Goal: Information Seeking & Learning: Stay updated

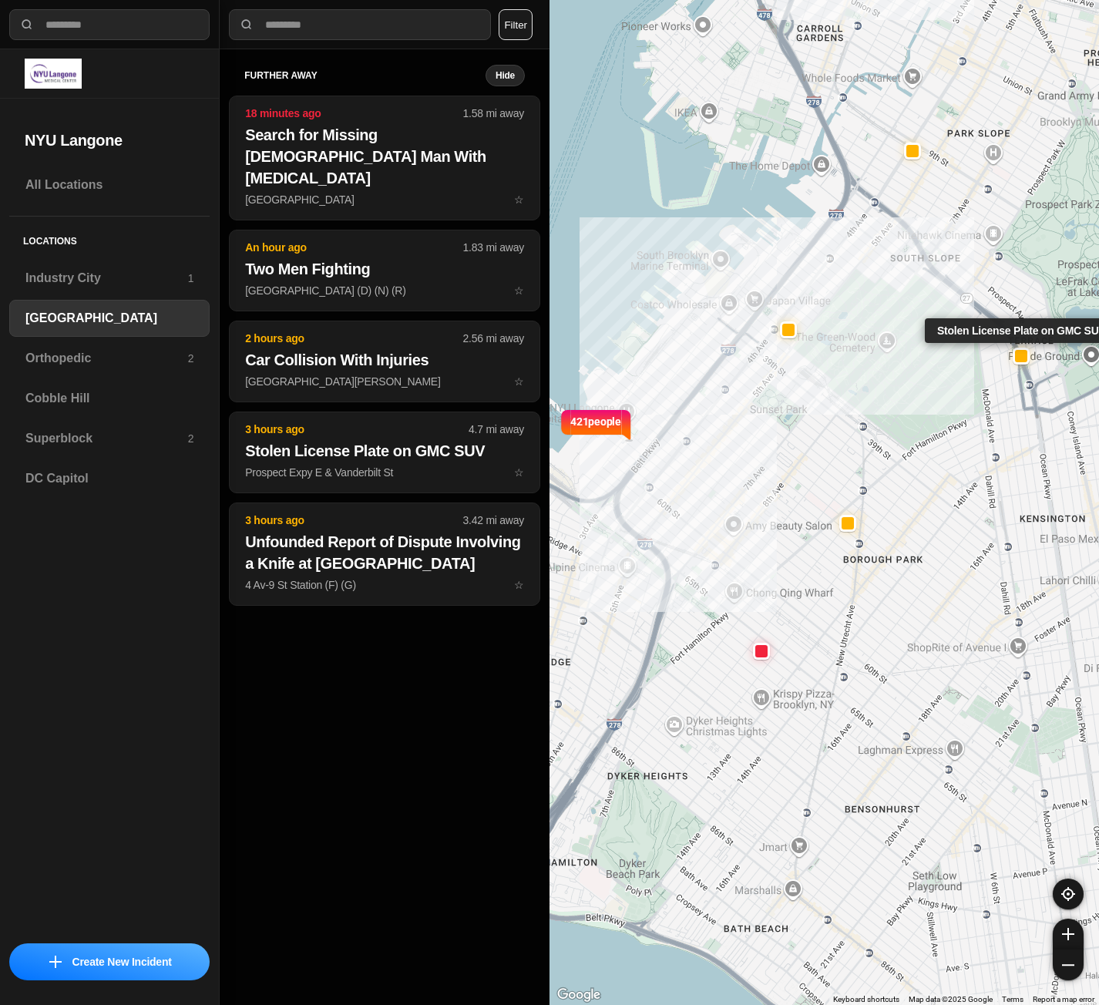
select select "*"
click at [106, 439] on h3 "Superblock" at bounding box center [106, 438] width 163 height 18
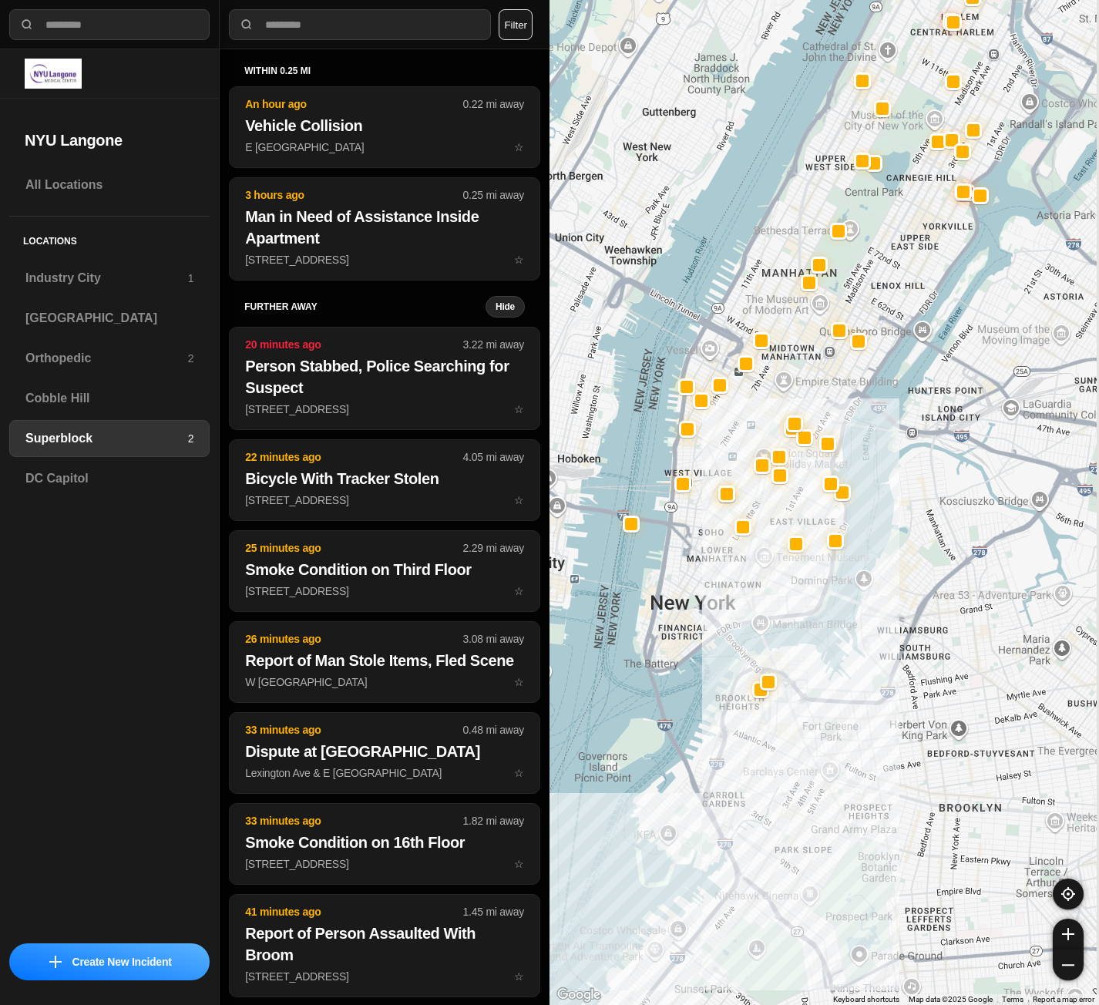
drag, startPoint x: 964, startPoint y: 842, endPoint x: 789, endPoint y: 620, distance: 282.6
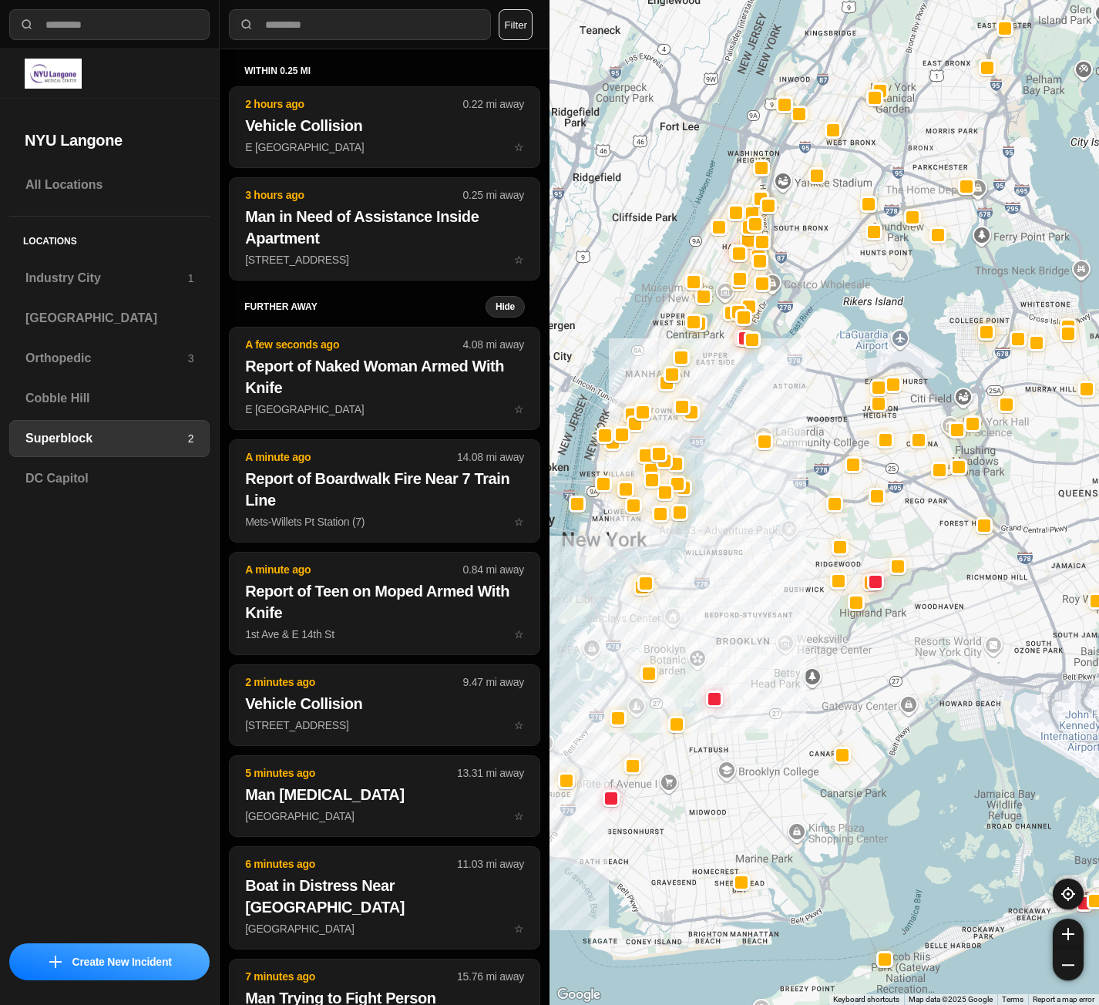
click at [177, 549] on div "All Locations Locations [GEOGRAPHIC_DATA] 1 [GEOGRAPHIC_DATA] Orthopedic 3 [GEO…" at bounding box center [109, 550] width 219 height 768
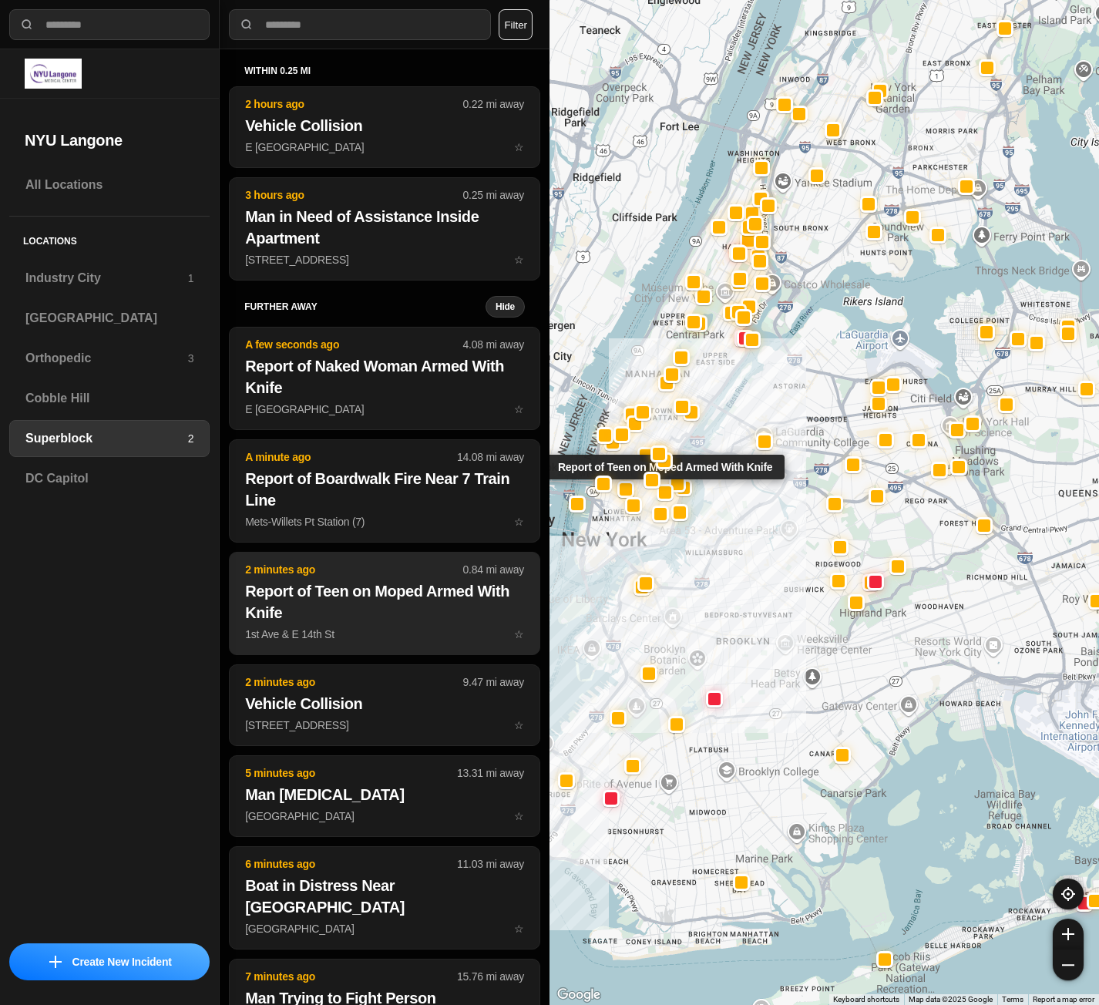
click at [411, 592] on h2 "Report of Teen on Moped Armed With Knife" at bounding box center [384, 601] width 279 height 43
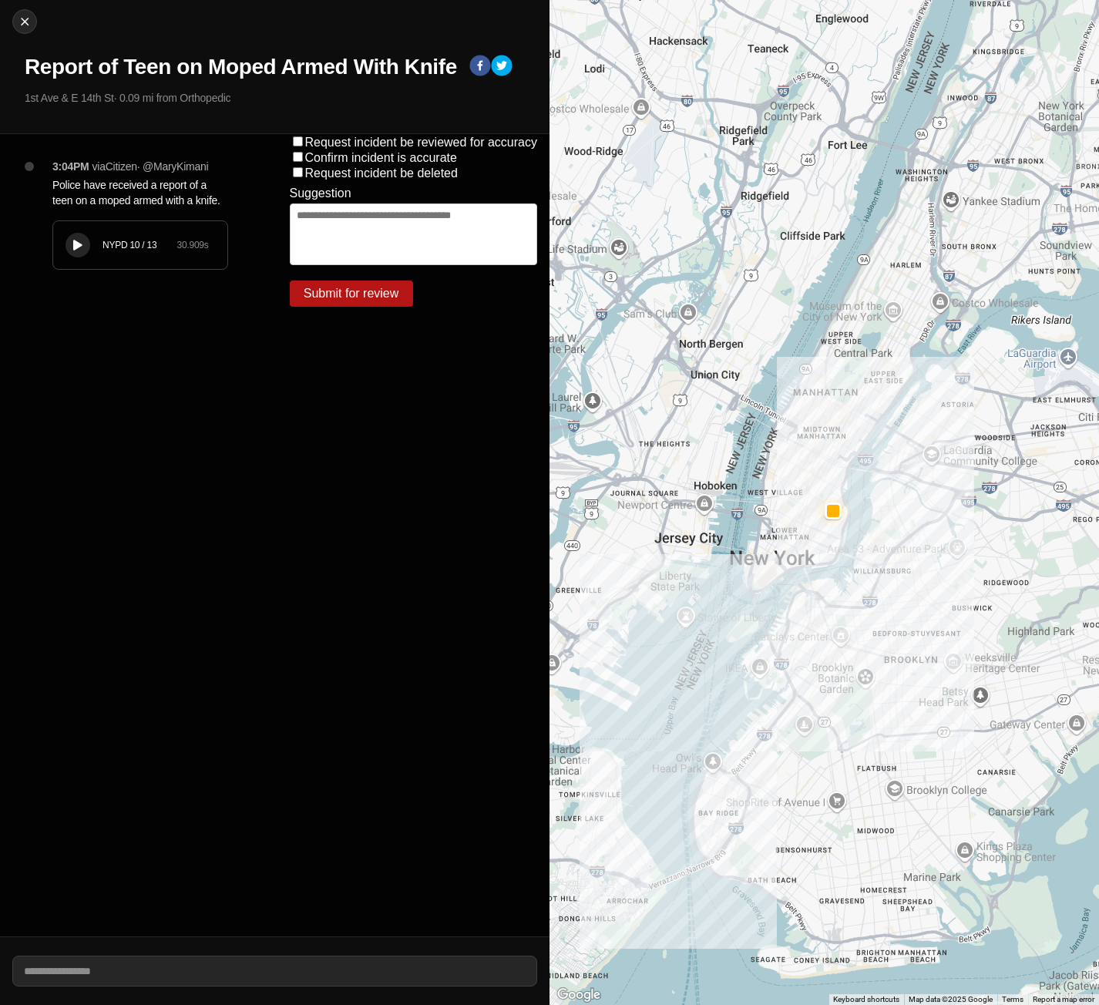
click at [68, 244] on button at bounding box center [78, 245] width 25 height 25
click at [184, 542] on div "3:04PM via Citizen · @ MaryKimani Police have received a report of a teen on a …" at bounding box center [138, 535] width 277 height 802
click at [25, 18] on img at bounding box center [24, 21] width 15 height 15
select select "*"
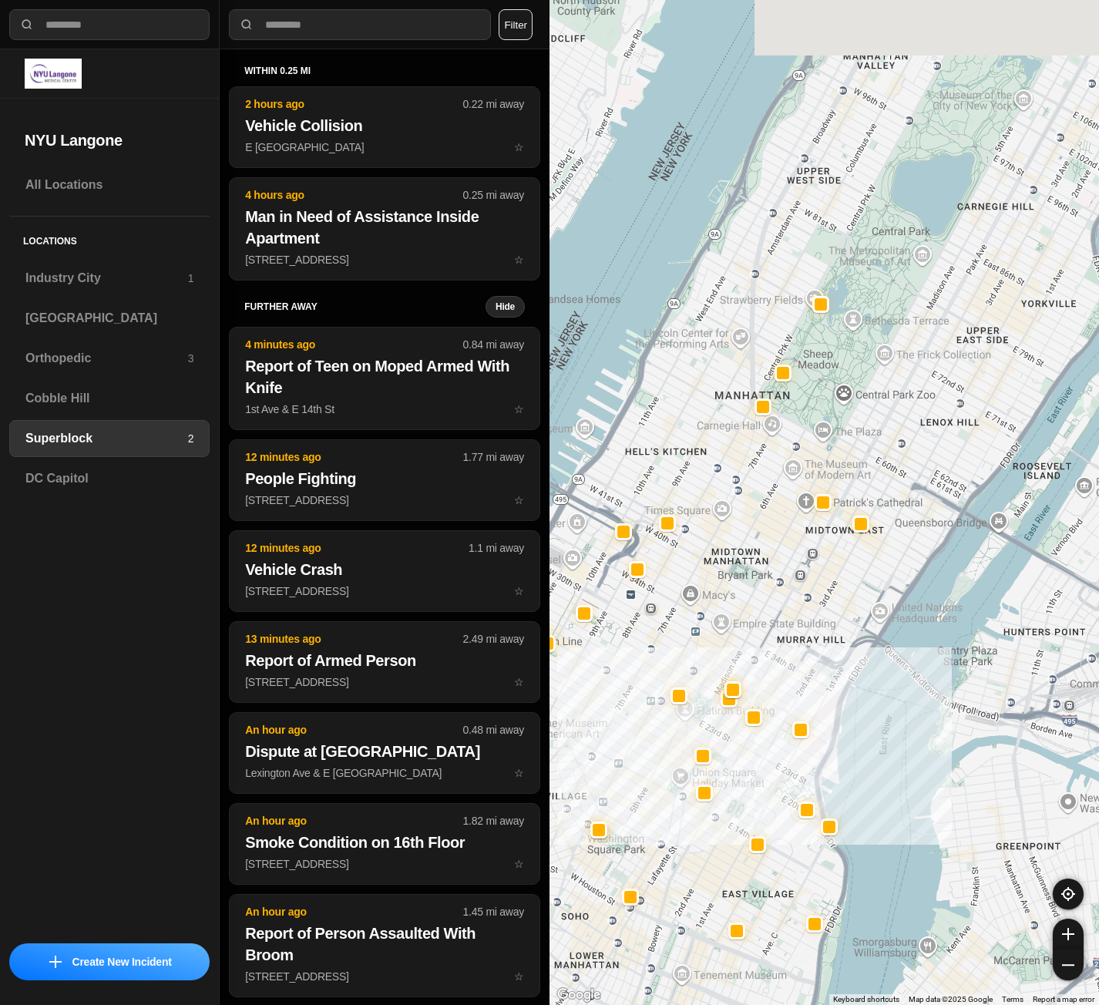
drag, startPoint x: 1065, startPoint y: 193, endPoint x: 949, endPoint y: 439, distance: 271.3
click at [949, 439] on div at bounding box center [825, 502] width 550 height 1005
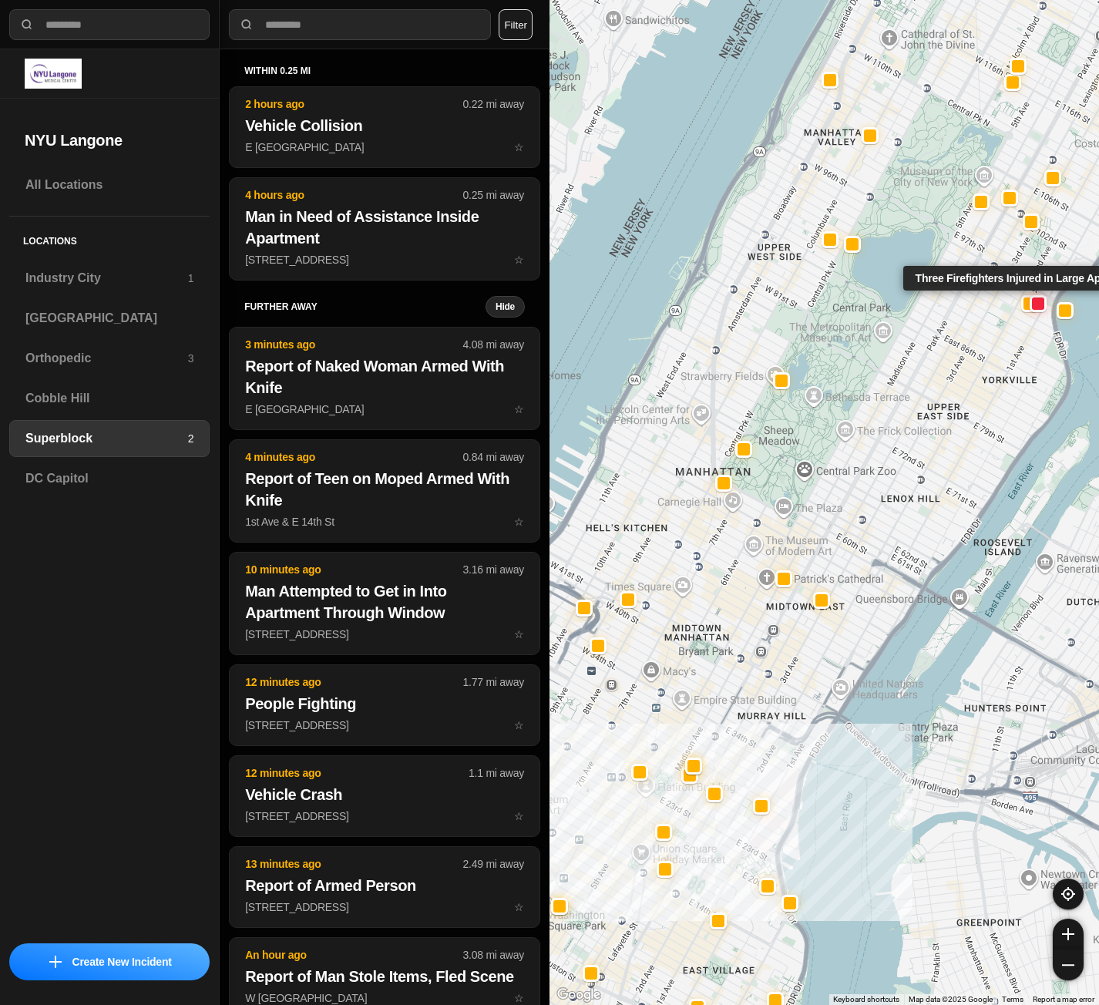
click at [1041, 303] on div at bounding box center [1037, 304] width 12 height 12
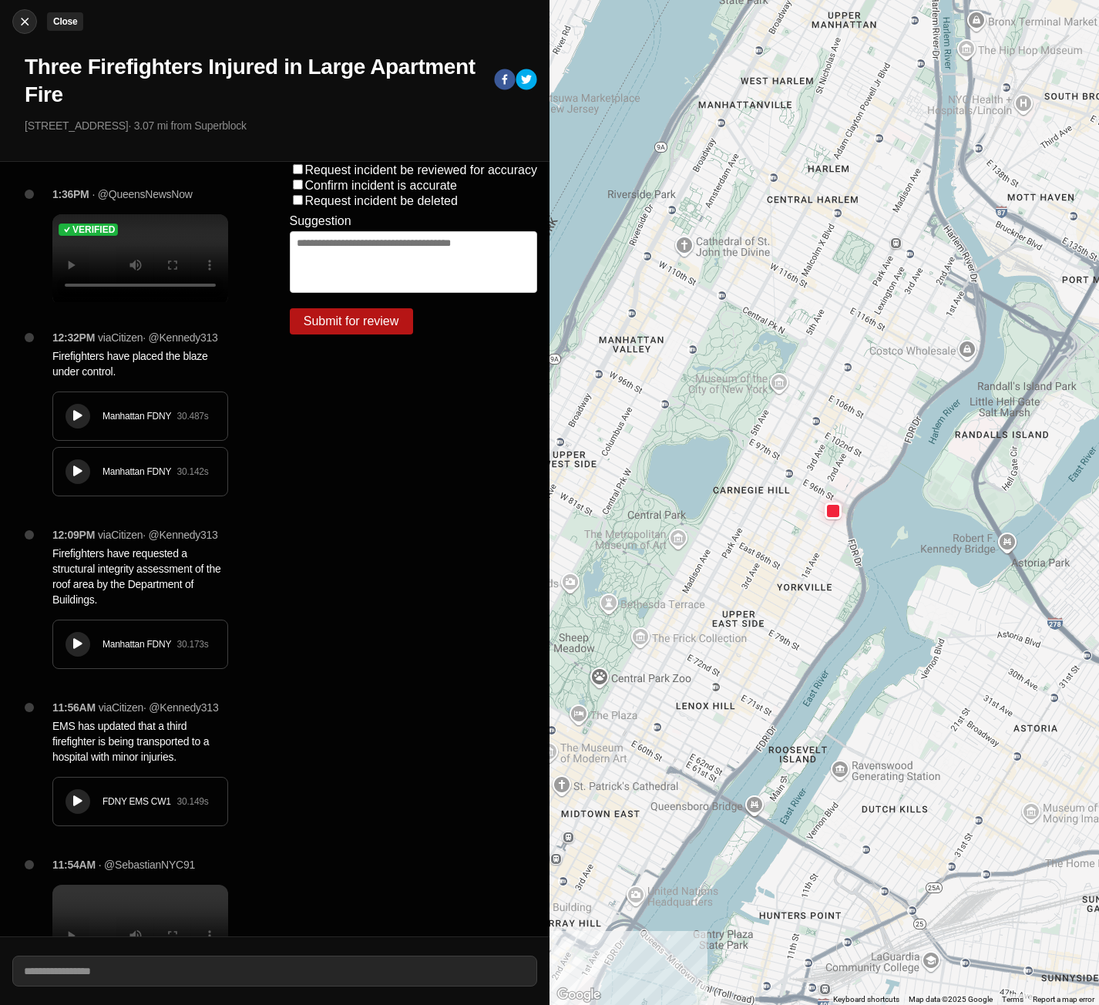
click at [24, 22] on img at bounding box center [24, 21] width 15 height 15
select select "*"
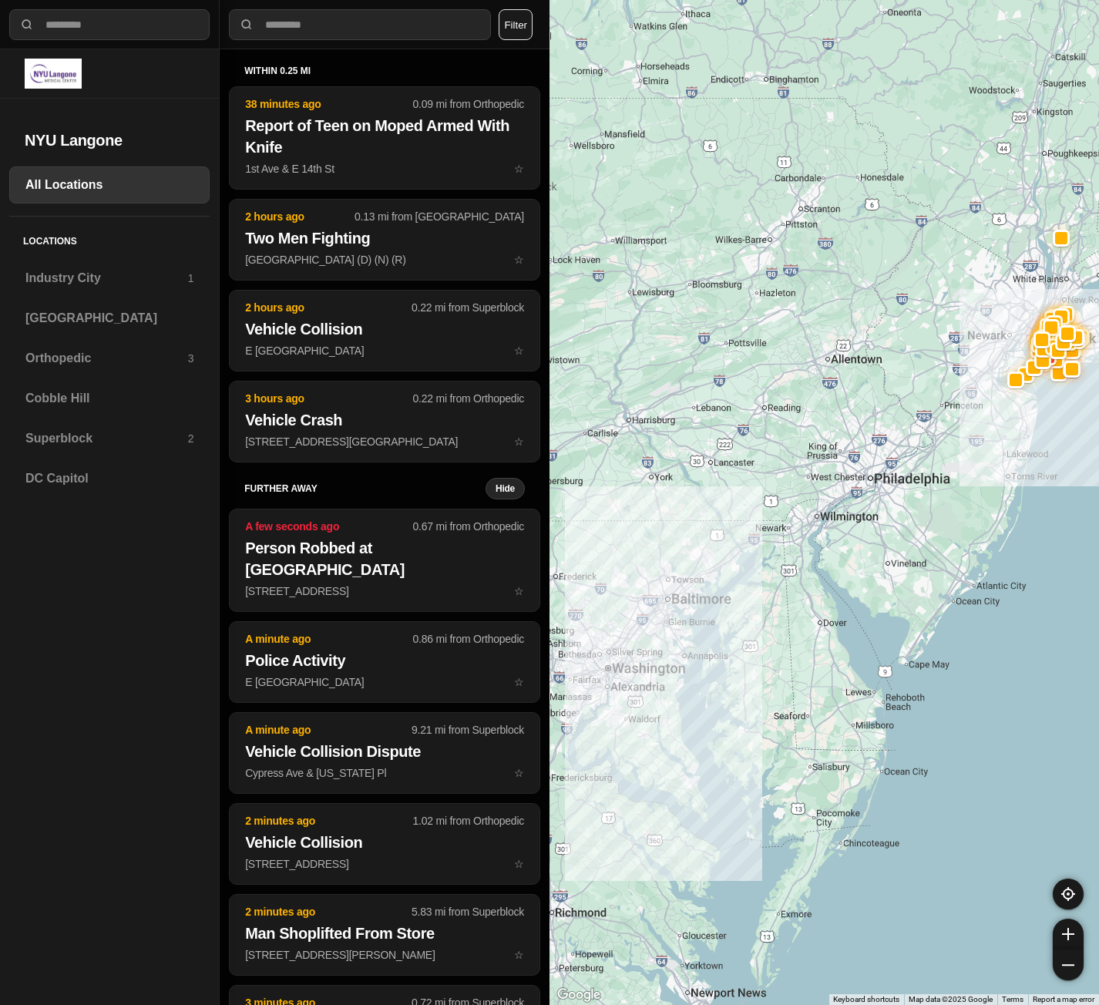
click at [846, 382] on div at bounding box center [825, 502] width 550 height 1005
click at [53, 439] on h3 "Superblock" at bounding box center [106, 438] width 163 height 18
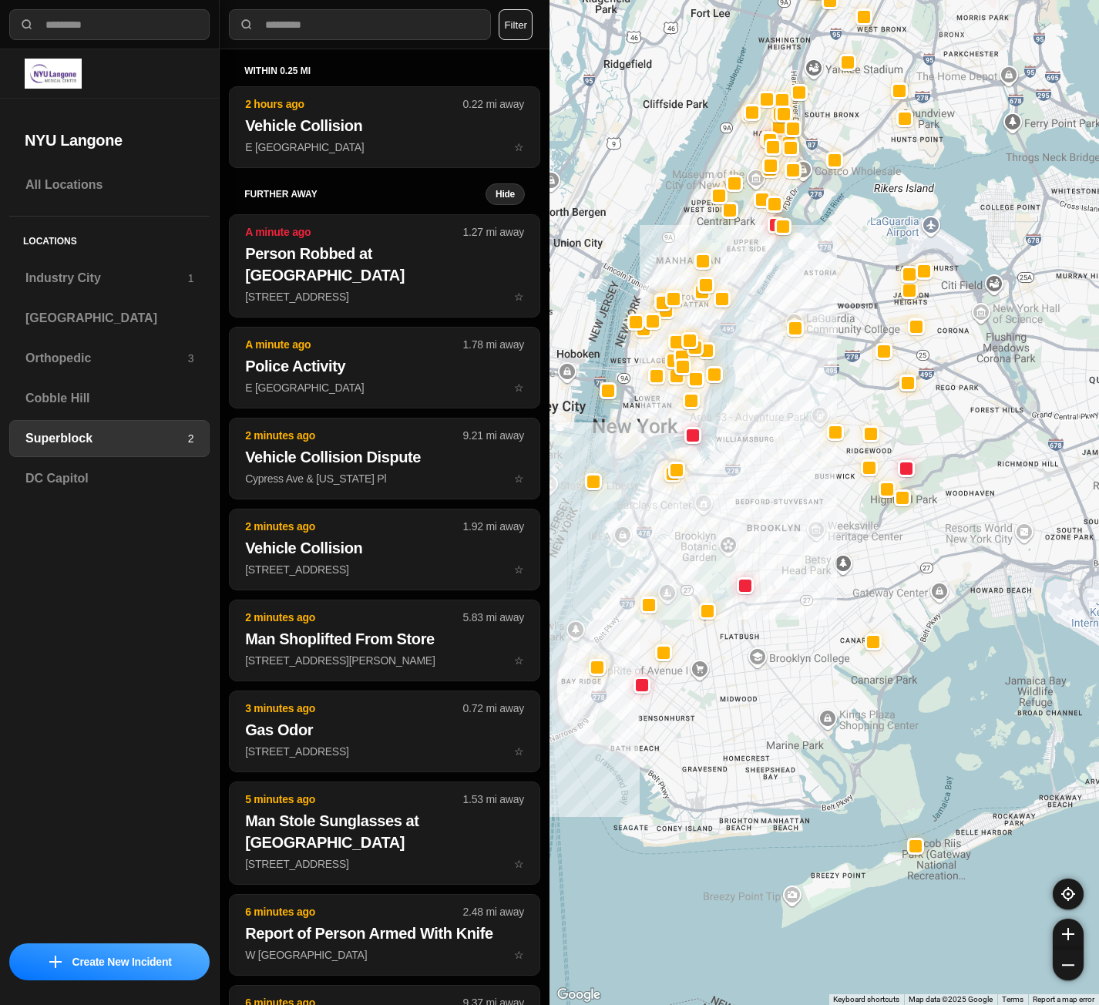
drag, startPoint x: 940, startPoint y: 841, endPoint x: 789, endPoint y: 775, distance: 164.7
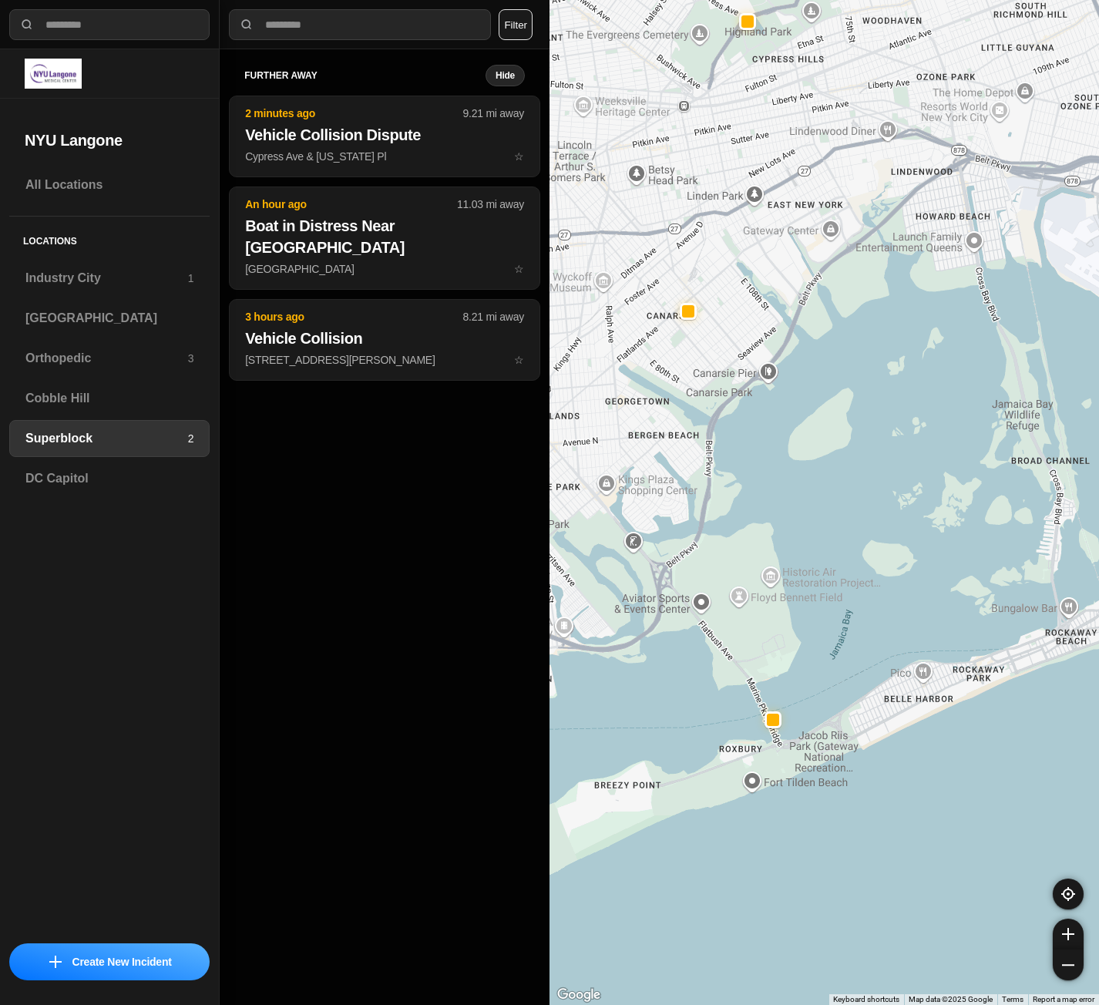
drag, startPoint x: 1044, startPoint y: 708, endPoint x: 791, endPoint y: 768, distance: 259.7
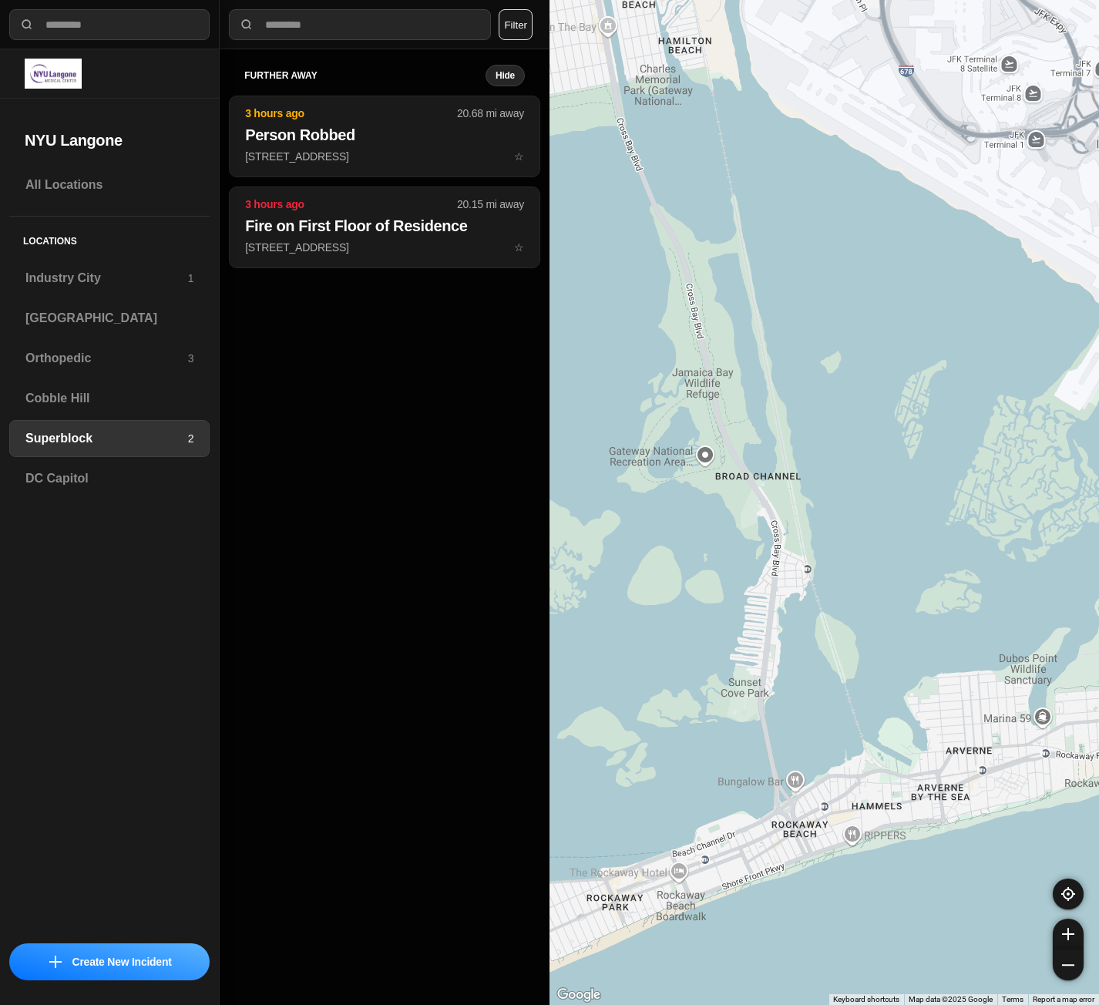
drag, startPoint x: 990, startPoint y: 637, endPoint x: 744, endPoint y: 785, distance: 287.0
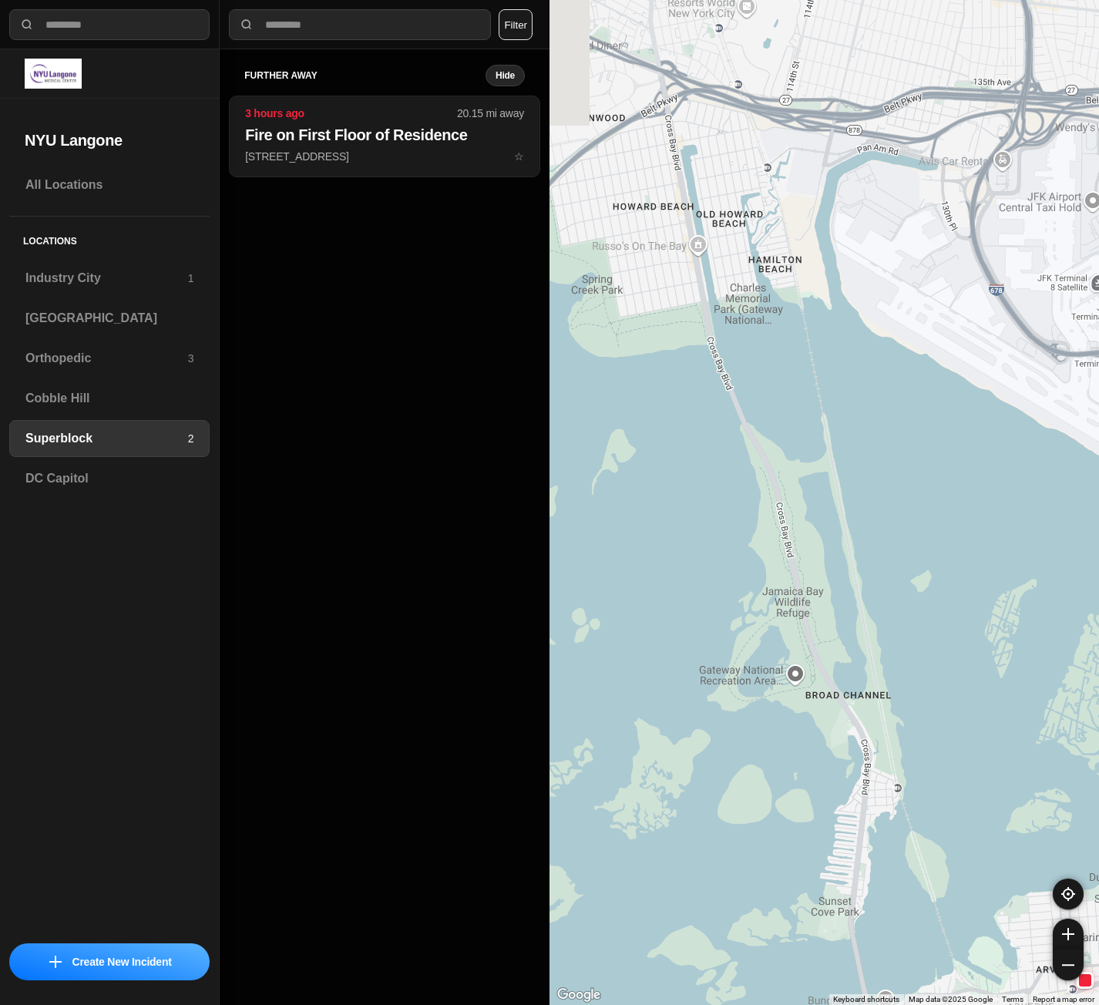
drag, startPoint x: 808, startPoint y: 267, endPoint x: 913, endPoint y: 490, distance: 246.9
click at [913, 490] on div at bounding box center [825, 502] width 550 height 1005
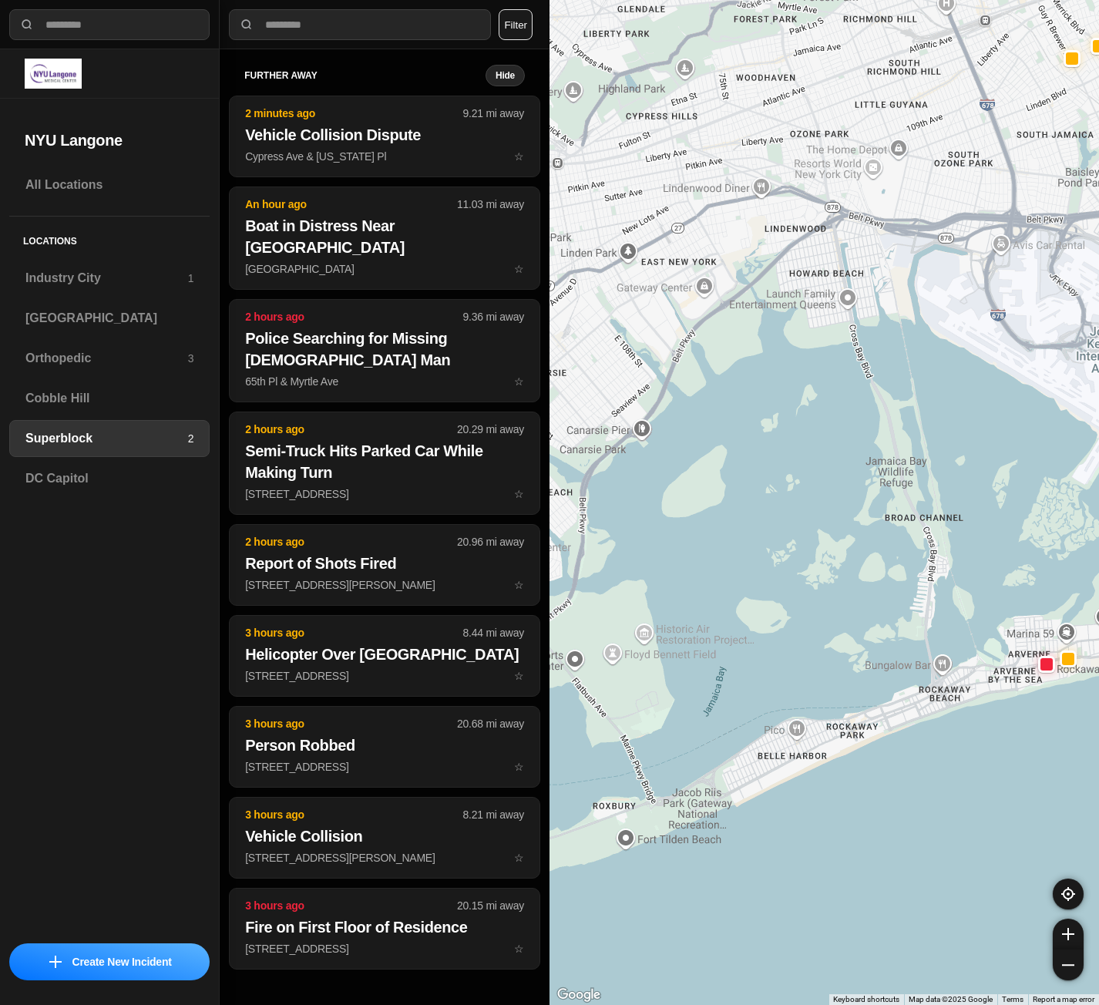
drag, startPoint x: 737, startPoint y: 685, endPoint x: 856, endPoint y: 624, distance: 134.1
click at [856, 624] on div at bounding box center [825, 502] width 550 height 1005
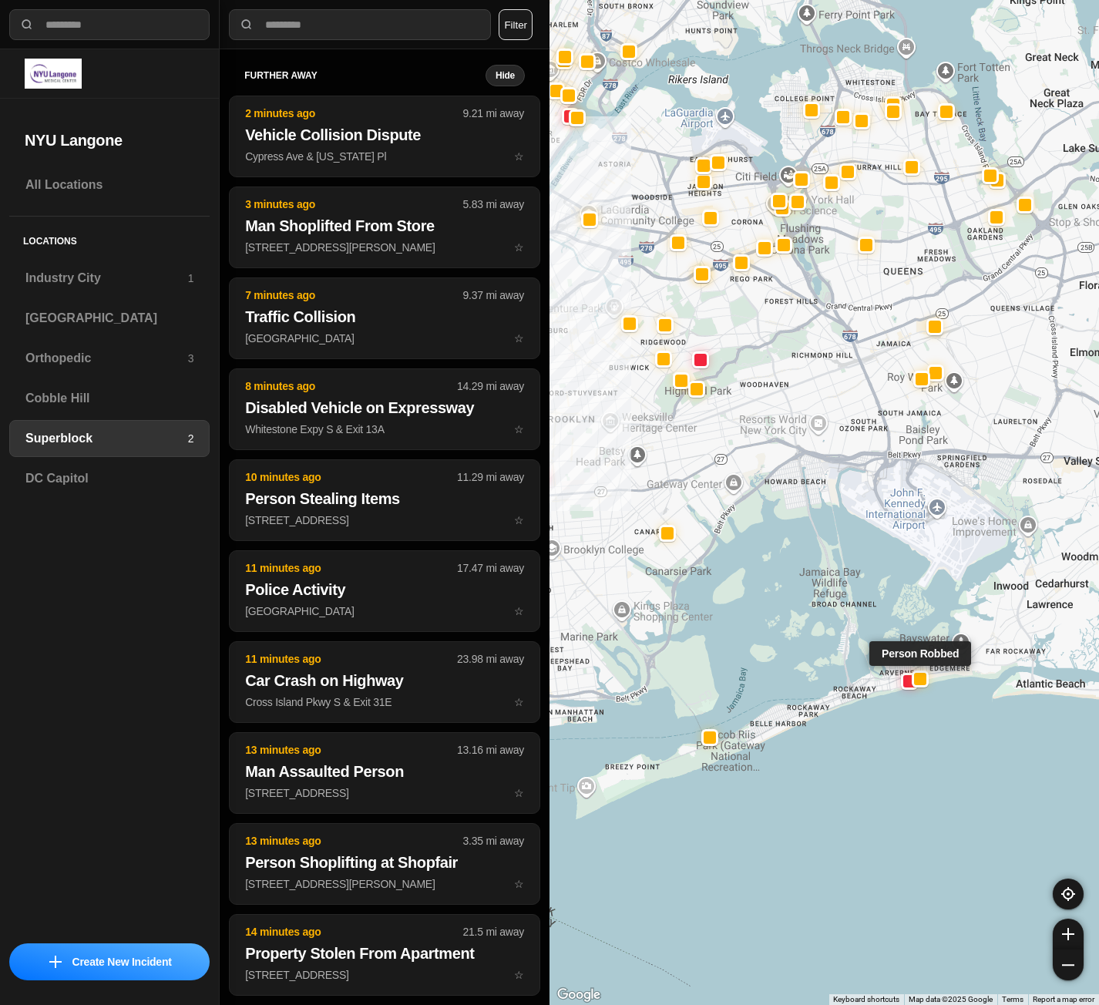
drag, startPoint x: 1001, startPoint y: 635, endPoint x: 898, endPoint y: 688, distance: 115.8
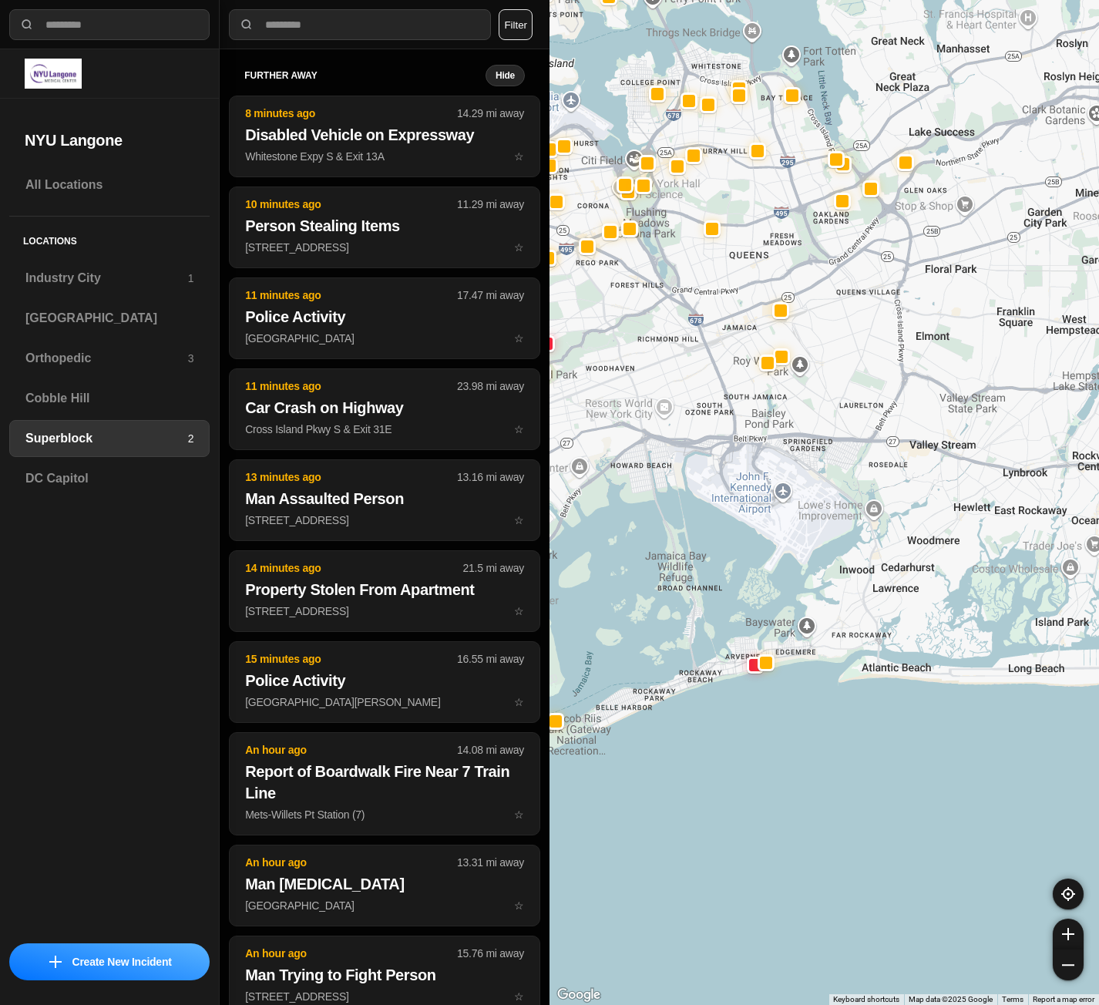
drag, startPoint x: 790, startPoint y: 773, endPoint x: 686, endPoint y: 741, distance: 108.7
click at [686, 741] on div at bounding box center [825, 502] width 550 height 1005
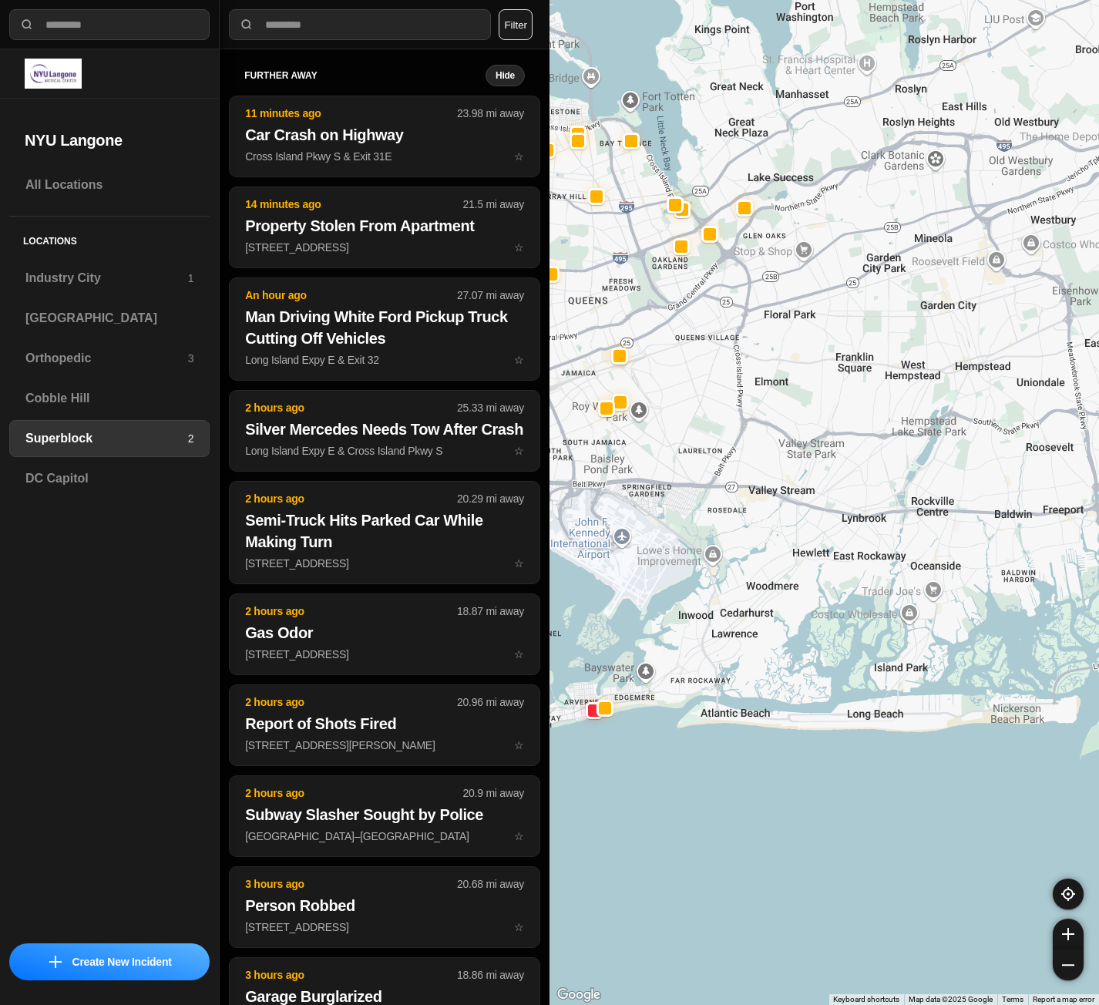
drag, startPoint x: 824, startPoint y: 742, endPoint x: 657, endPoint y: 790, distance: 174.0
click at [657, 790] on div at bounding box center [825, 502] width 550 height 1005
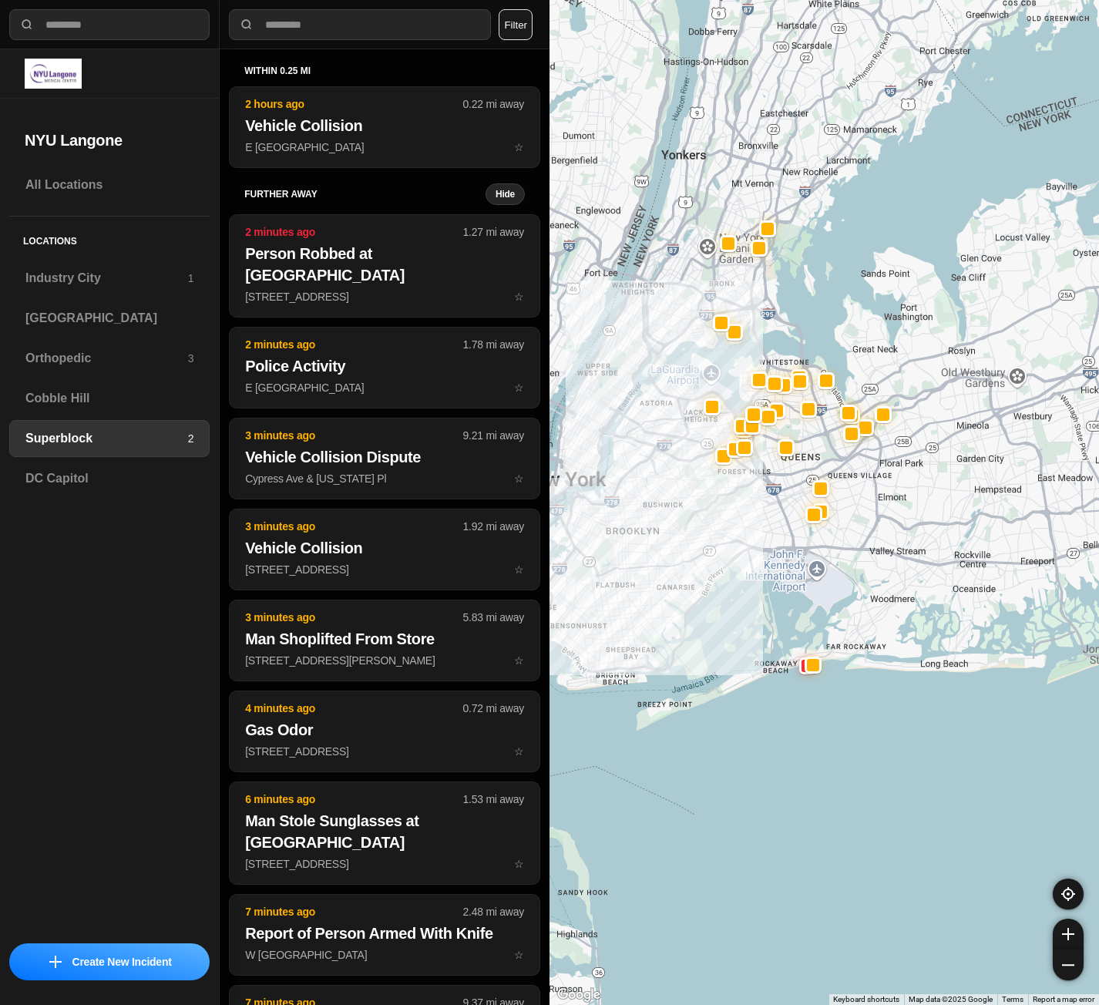
drag, startPoint x: 697, startPoint y: 805, endPoint x: 840, endPoint y: 731, distance: 161.7
click at [840, 731] on div at bounding box center [825, 502] width 550 height 1005
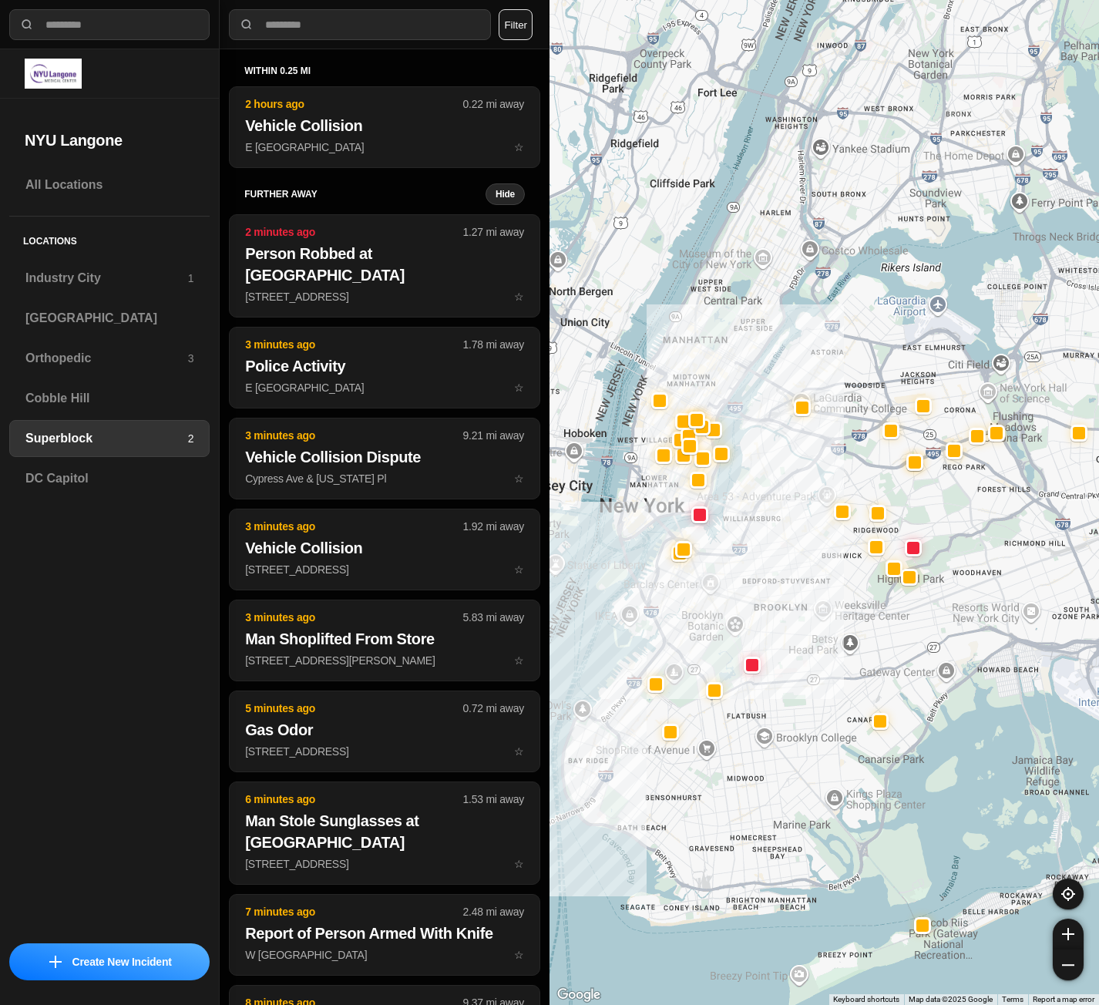
drag, startPoint x: 639, startPoint y: 370, endPoint x: 743, endPoint y: 779, distance: 422.3
click at [743, 779] on div at bounding box center [825, 502] width 550 height 1005
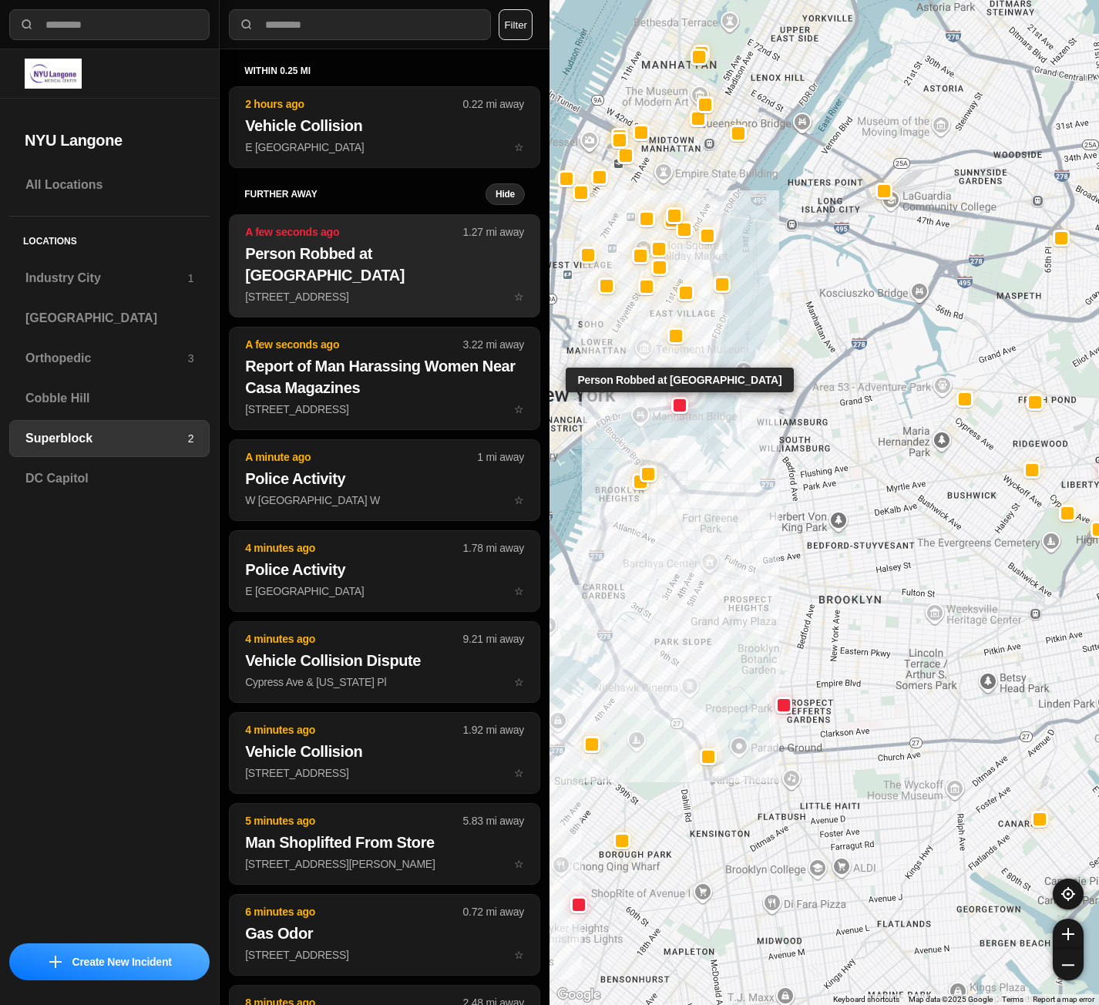
click at [385, 289] on p "[STREET_ADDRESS] ☆" at bounding box center [384, 296] width 279 height 15
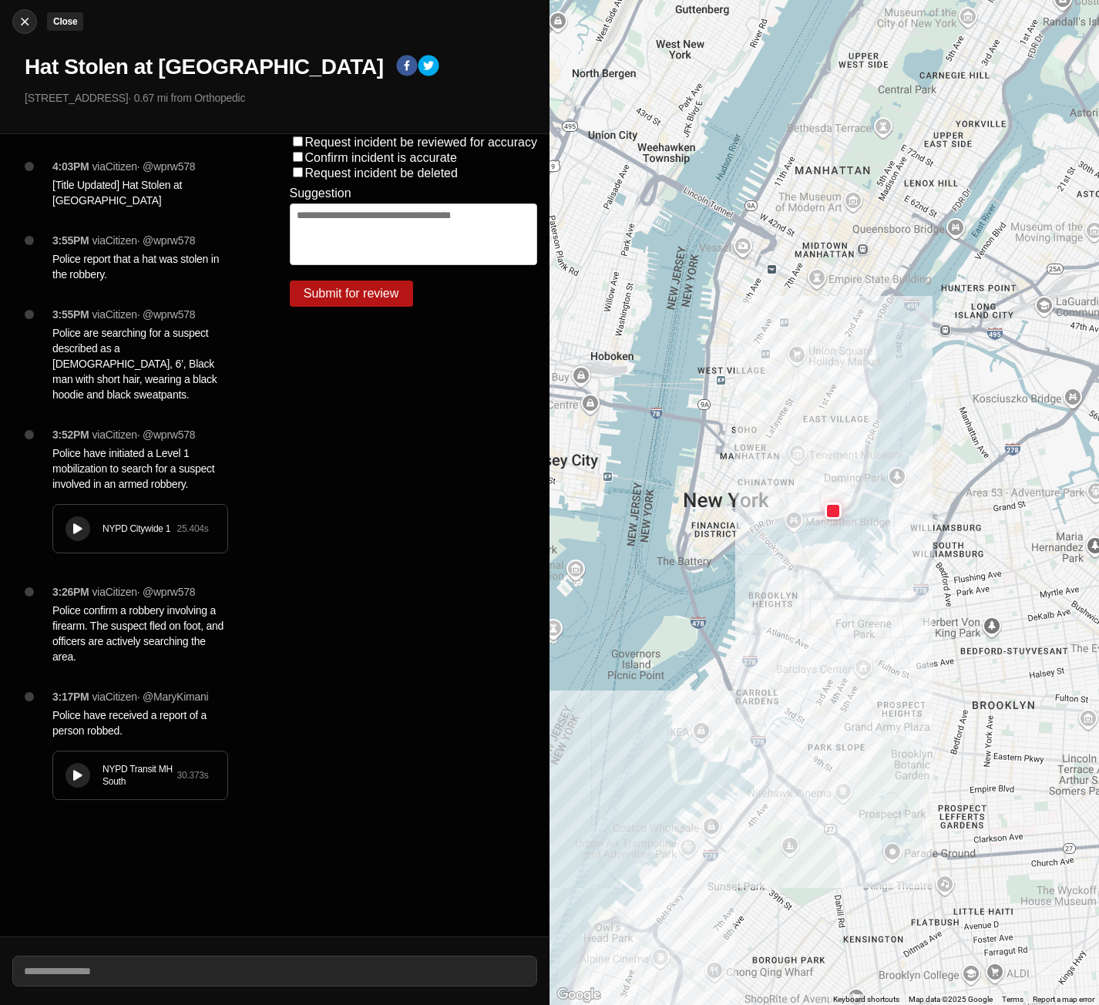
click at [20, 23] on img at bounding box center [24, 21] width 15 height 15
select select "*"
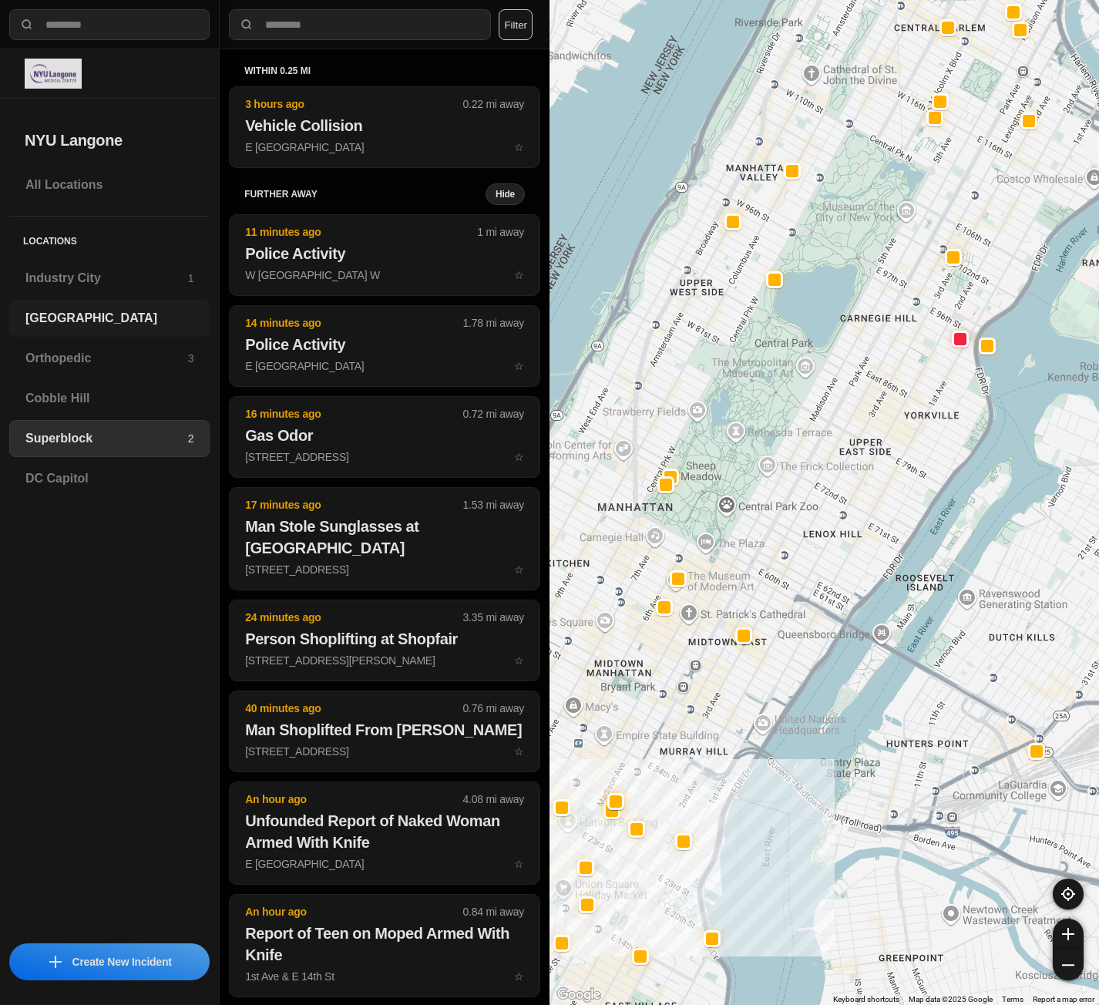
click at [84, 314] on h3 "[GEOGRAPHIC_DATA]" at bounding box center [109, 318] width 168 height 18
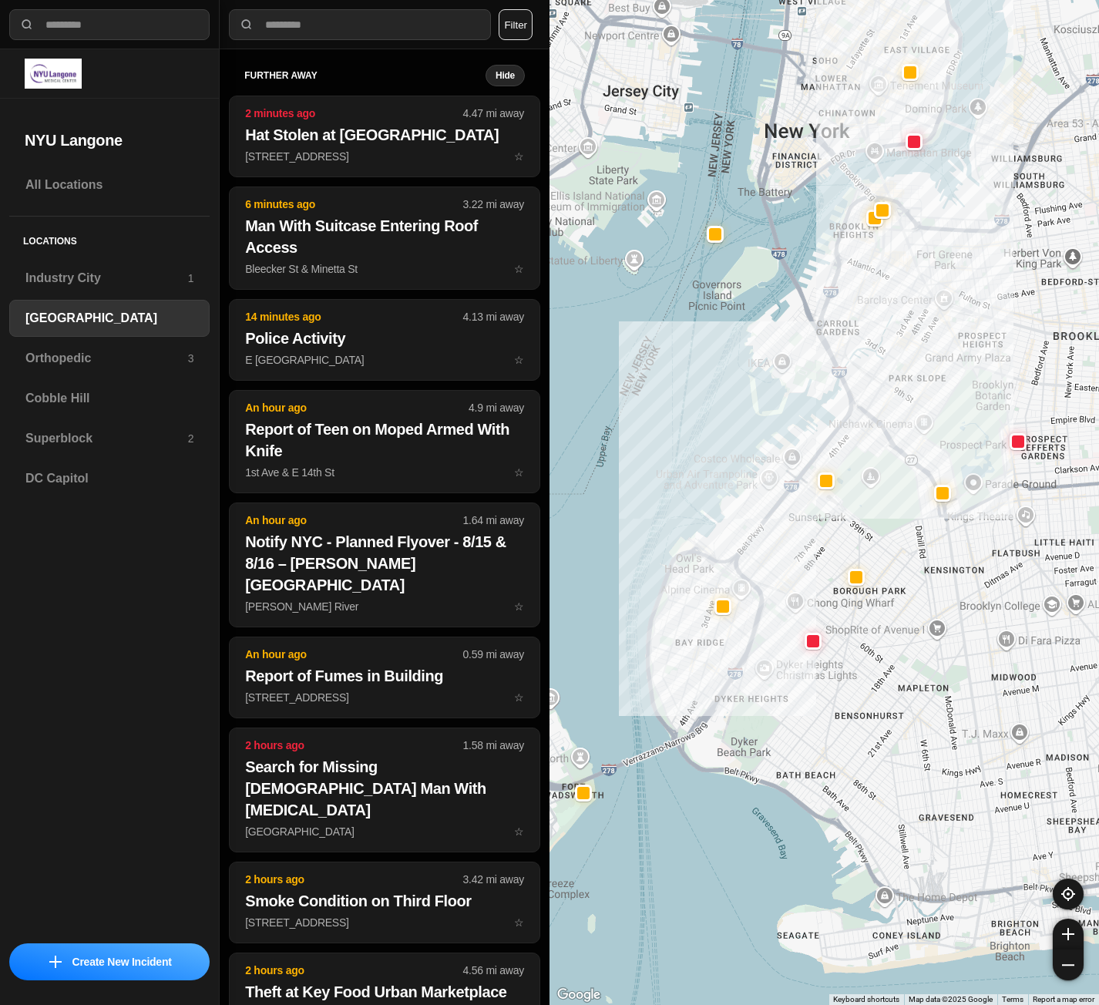
drag, startPoint x: 982, startPoint y: 435, endPoint x: 952, endPoint y: 485, distance: 57.8
click at [952, 485] on div at bounding box center [825, 502] width 550 height 1005
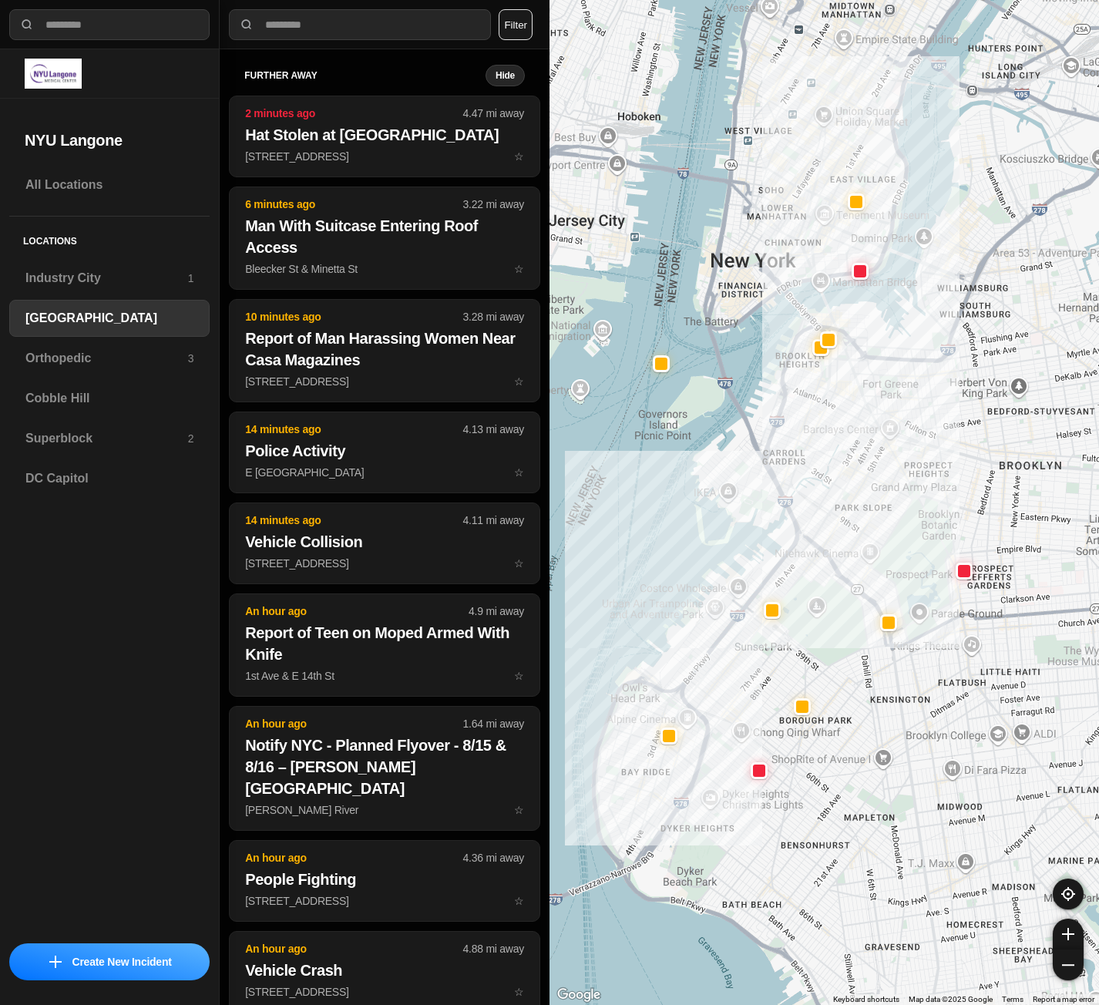
drag, startPoint x: 985, startPoint y: 333, endPoint x: 936, endPoint y: 454, distance: 130.7
click at [936, 454] on div at bounding box center [825, 502] width 550 height 1005
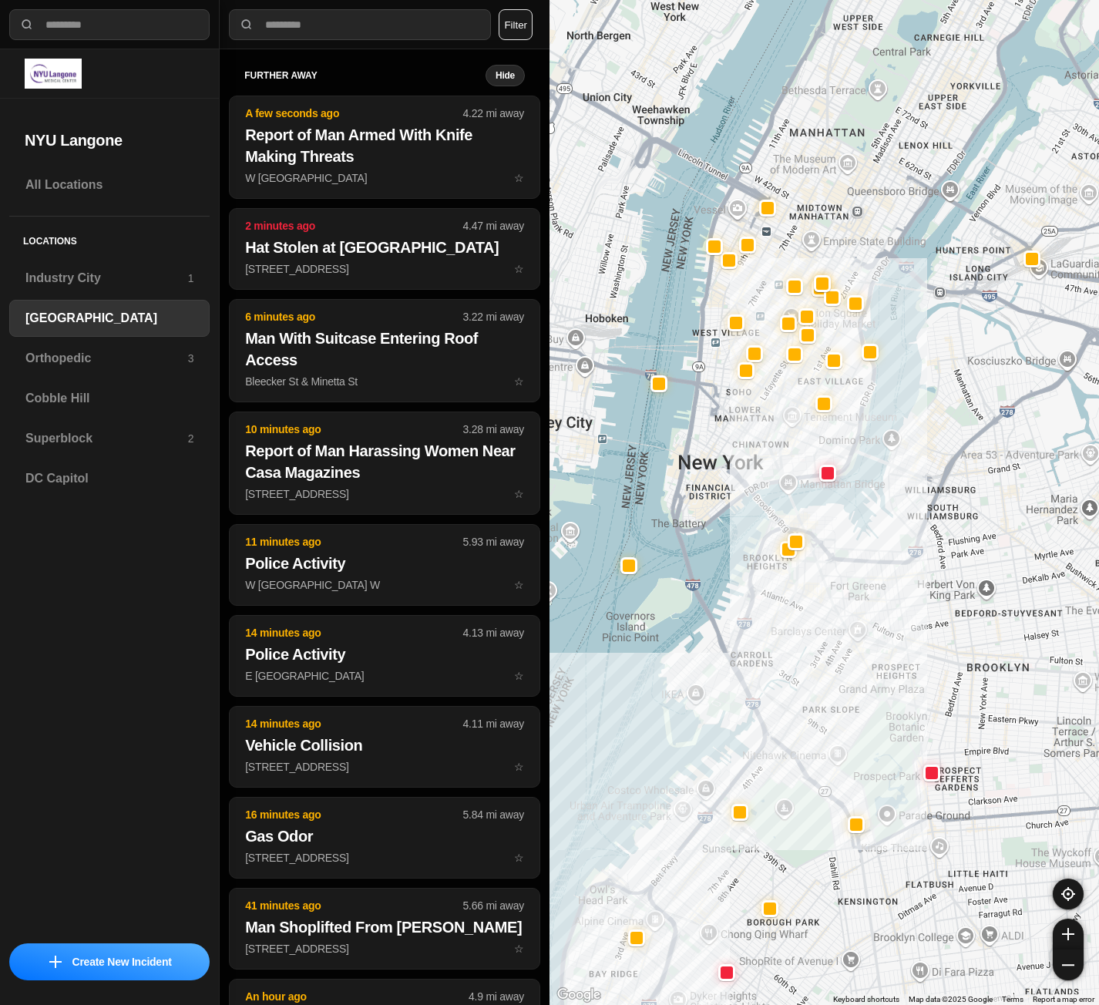
drag, startPoint x: 805, startPoint y: 214, endPoint x: 772, endPoint y: 398, distance: 187.8
click at [772, 398] on div at bounding box center [825, 502] width 550 height 1005
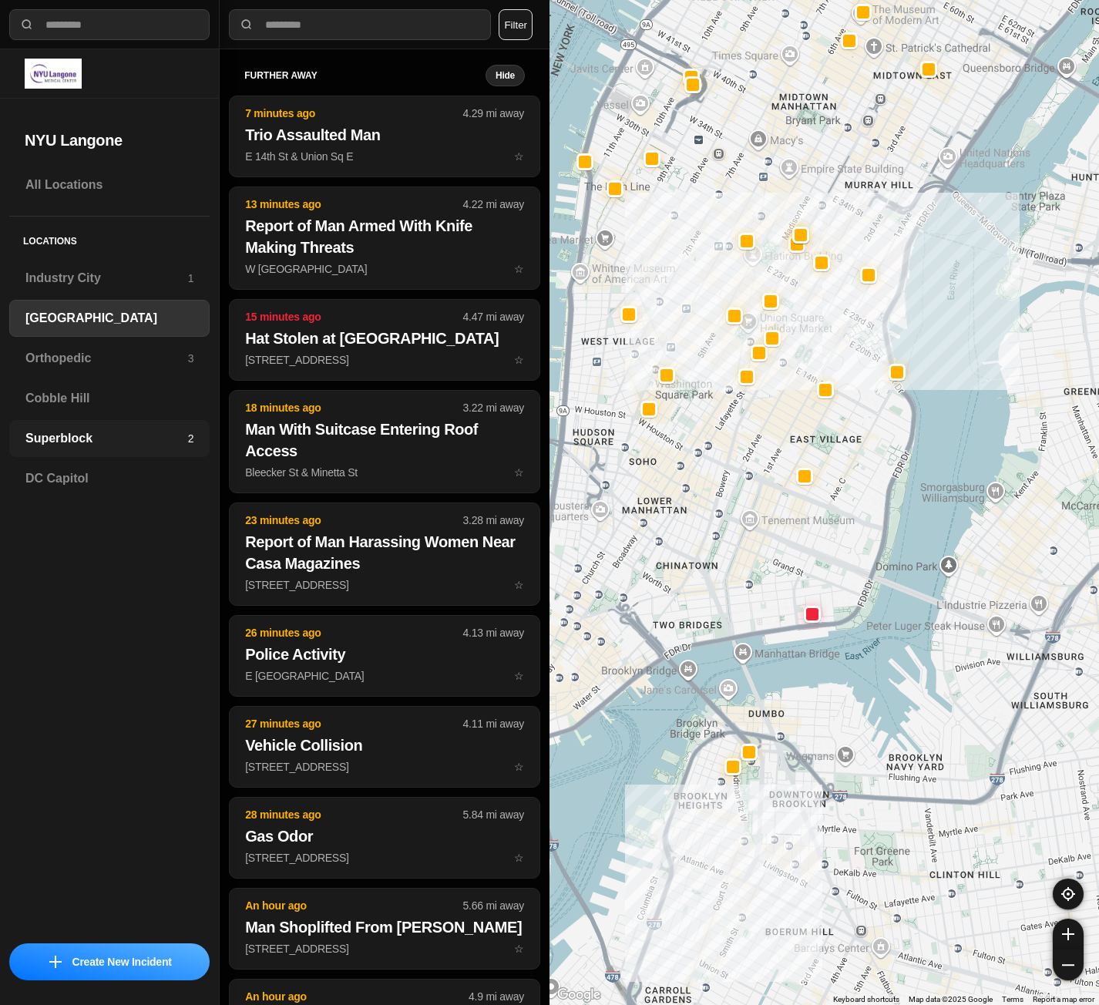
click at [111, 445] on h3 "Superblock" at bounding box center [106, 438] width 163 height 18
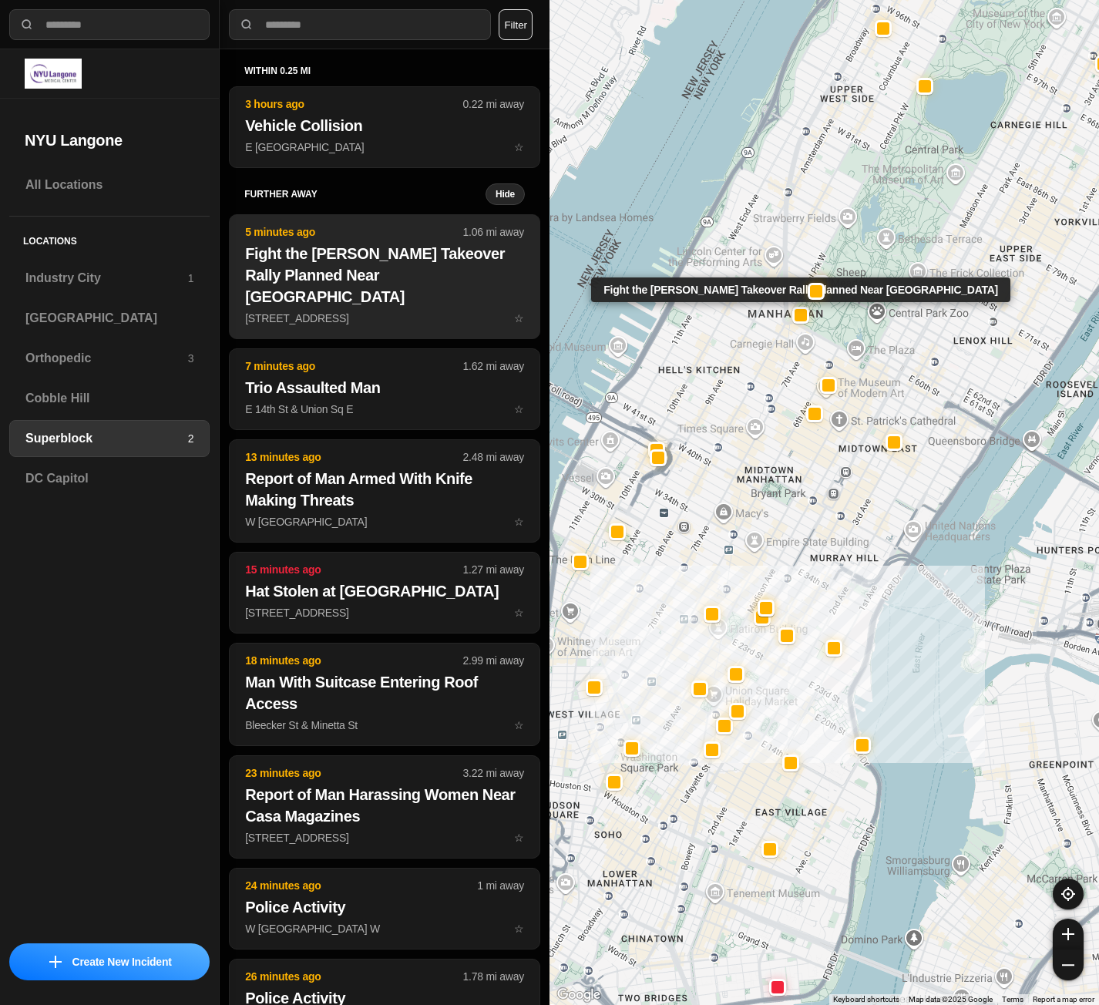
click at [380, 311] on p "1 Central Park W ☆" at bounding box center [384, 318] width 279 height 15
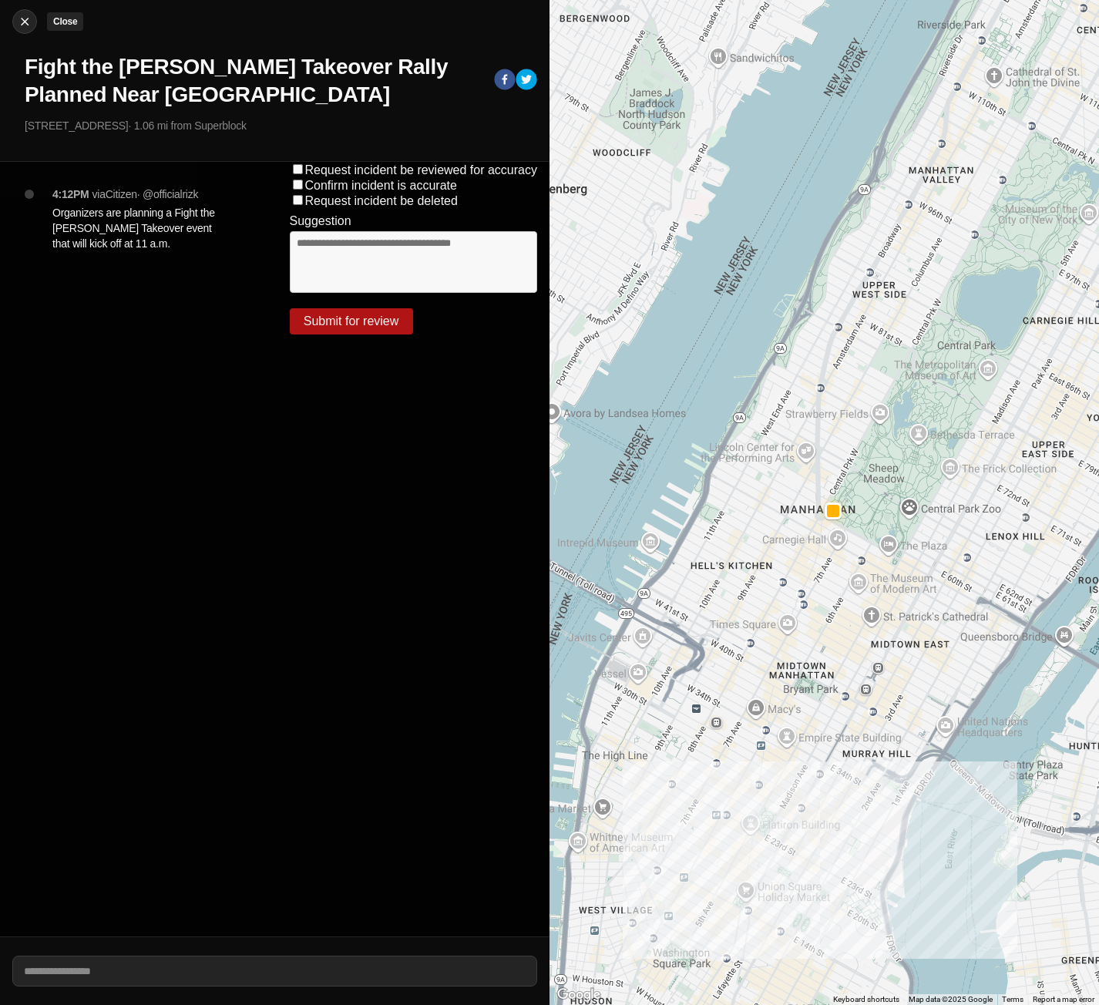
click at [22, 22] on img at bounding box center [24, 21] width 15 height 15
select select "*"
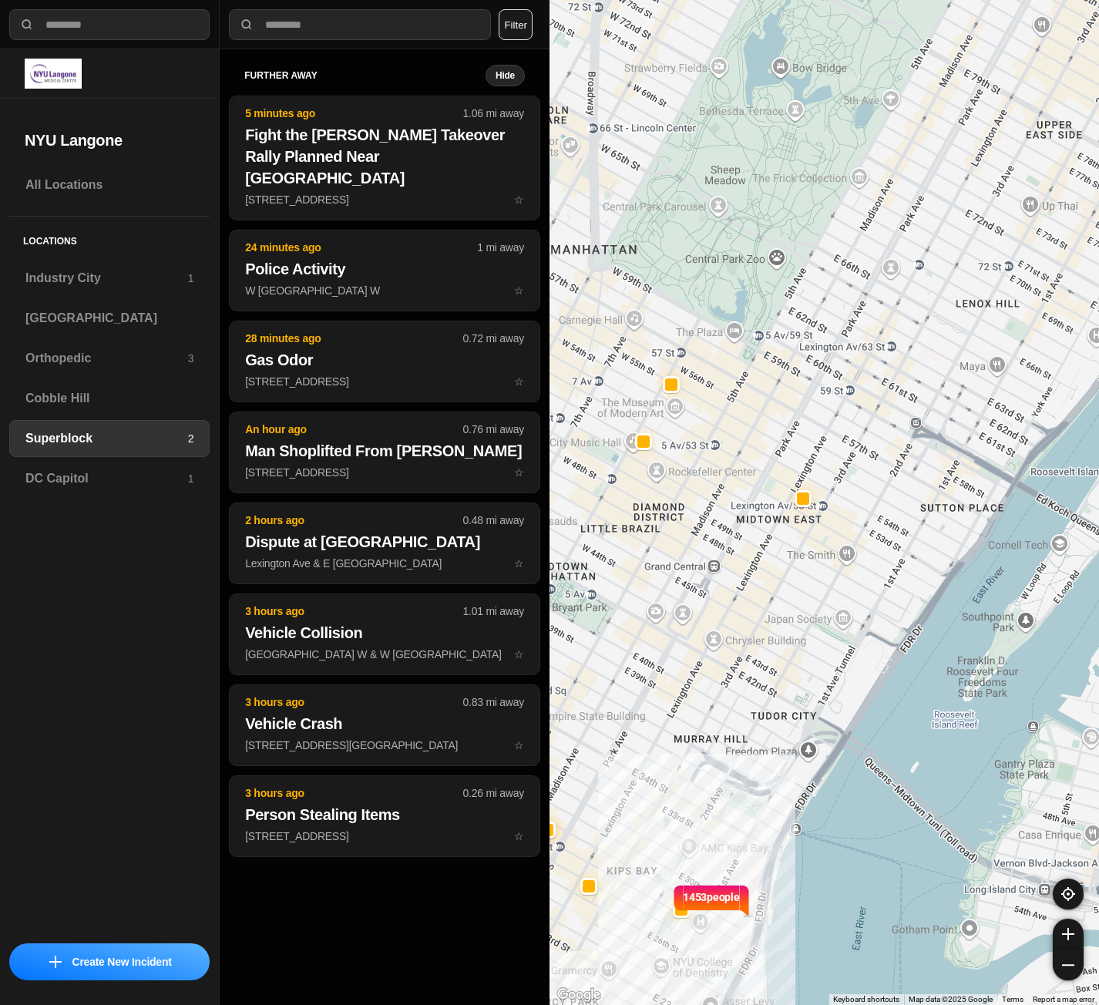
drag, startPoint x: 943, startPoint y: 452, endPoint x: 838, endPoint y: 679, distance: 250.7
click at [838, 679] on div "1453 people" at bounding box center [825, 502] width 550 height 1005
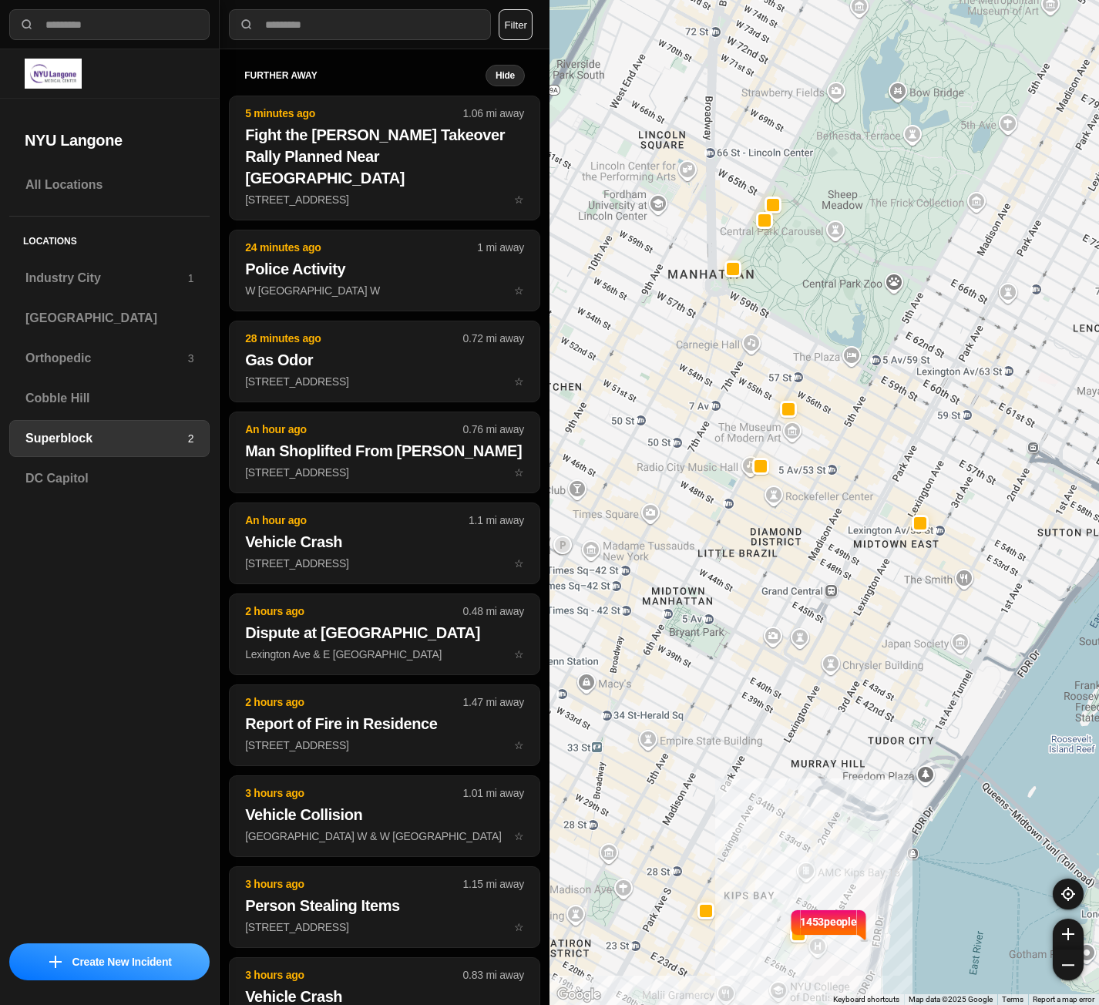
drag, startPoint x: 792, startPoint y: 311, endPoint x: 879, endPoint y: 336, distance: 91.5
click at [879, 336] on div "1453 people" at bounding box center [825, 502] width 550 height 1005
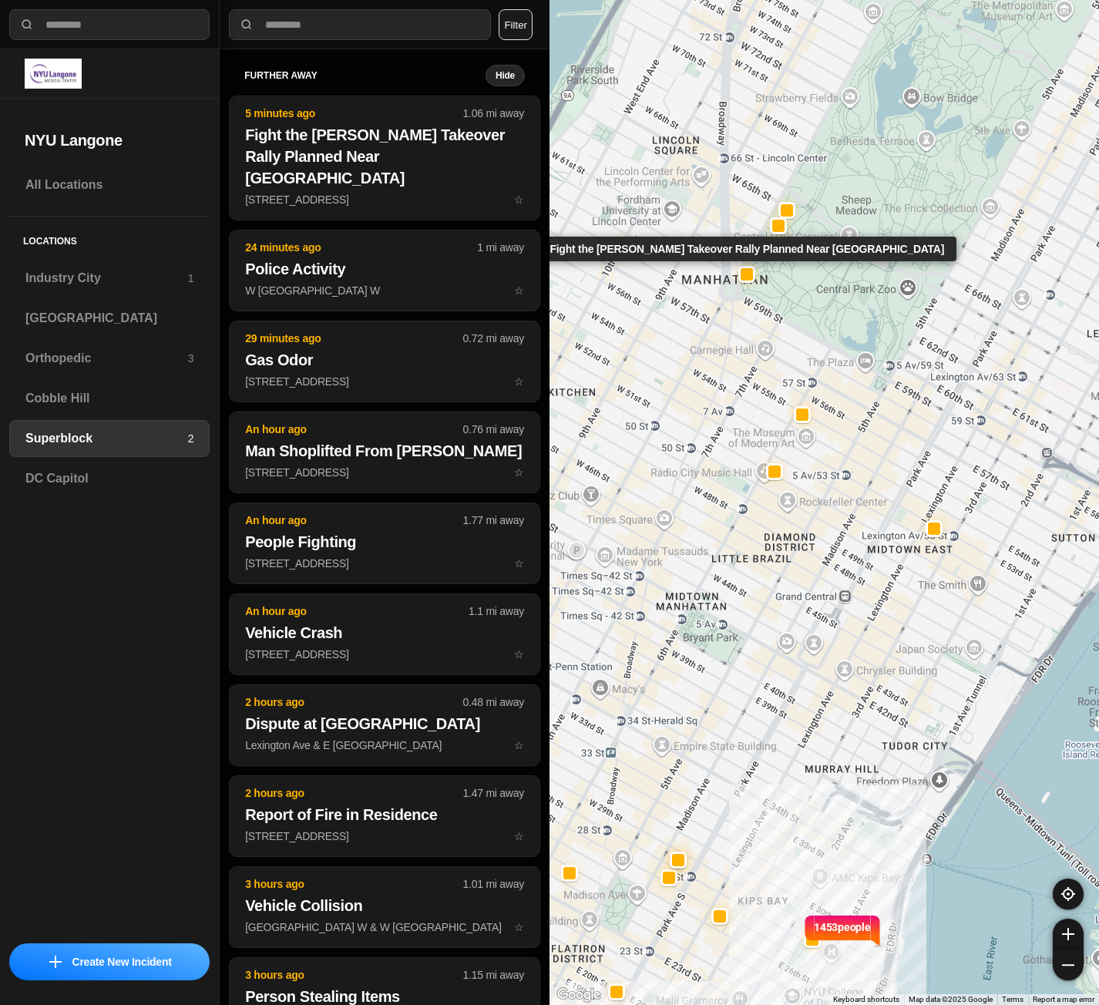
click at [741, 275] on div at bounding box center [747, 274] width 12 height 12
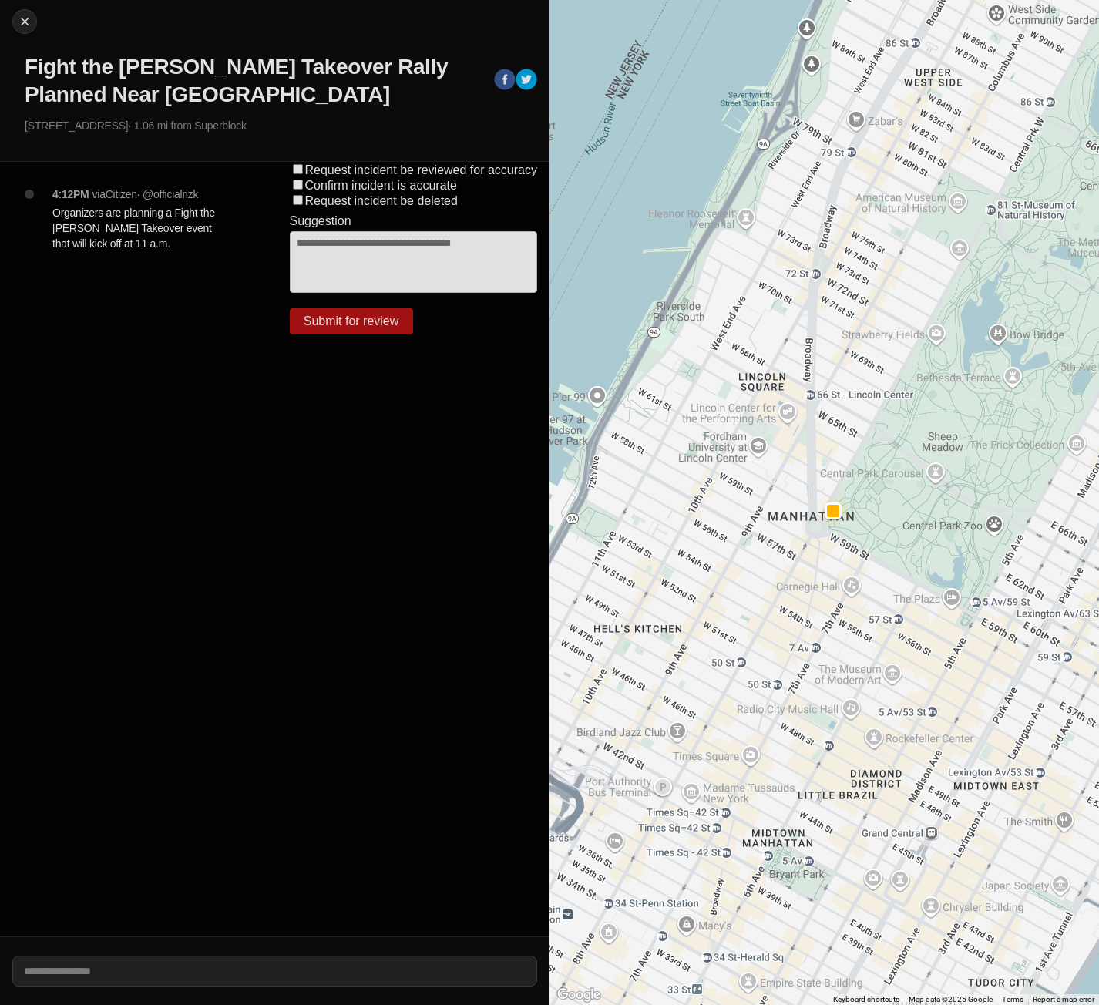
click at [436, 534] on div "Request incident be reviewed for accuracy Confirm incident is accurate Request …" at bounding box center [413, 549] width 273 height 775
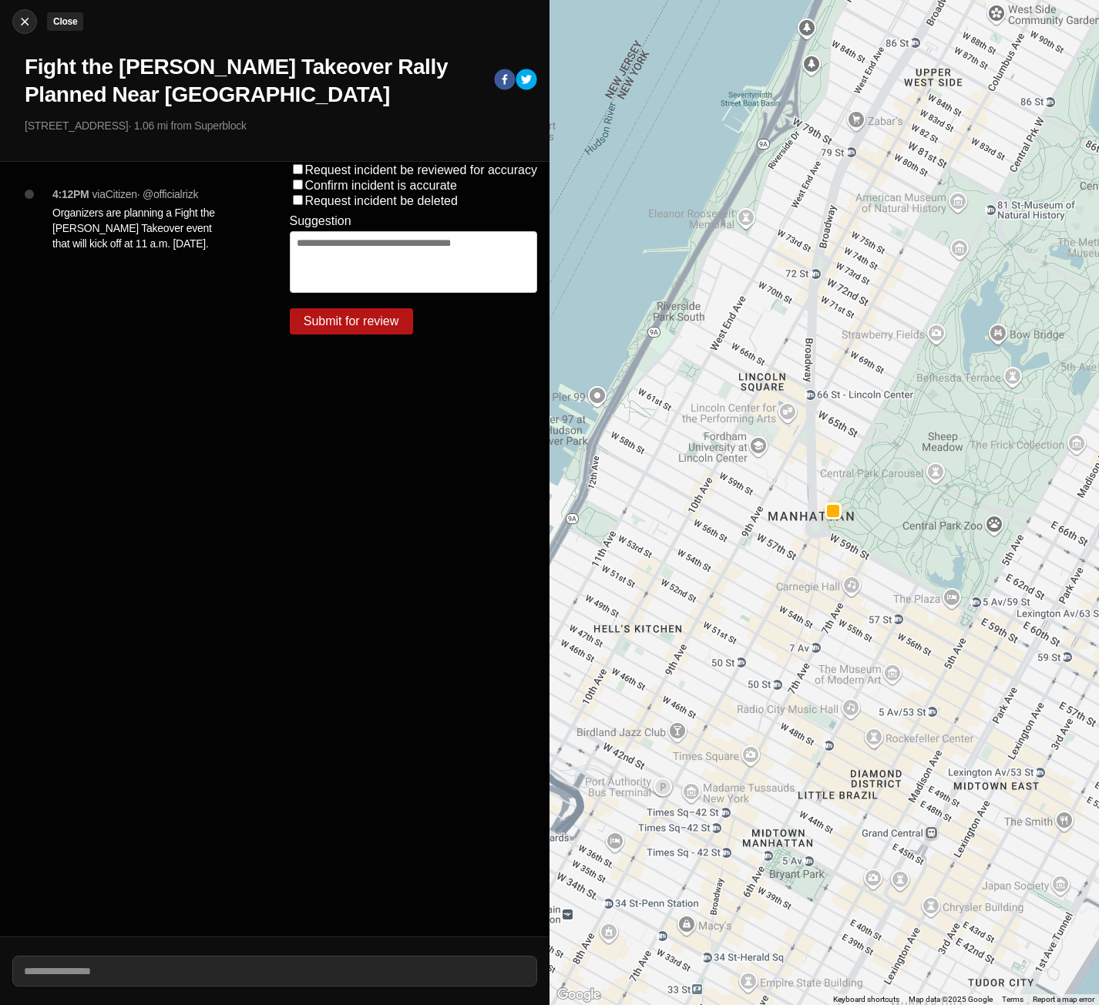
click at [29, 21] on img at bounding box center [24, 21] width 15 height 15
select select "*"
